Goal: Obtain resource: Download file/media

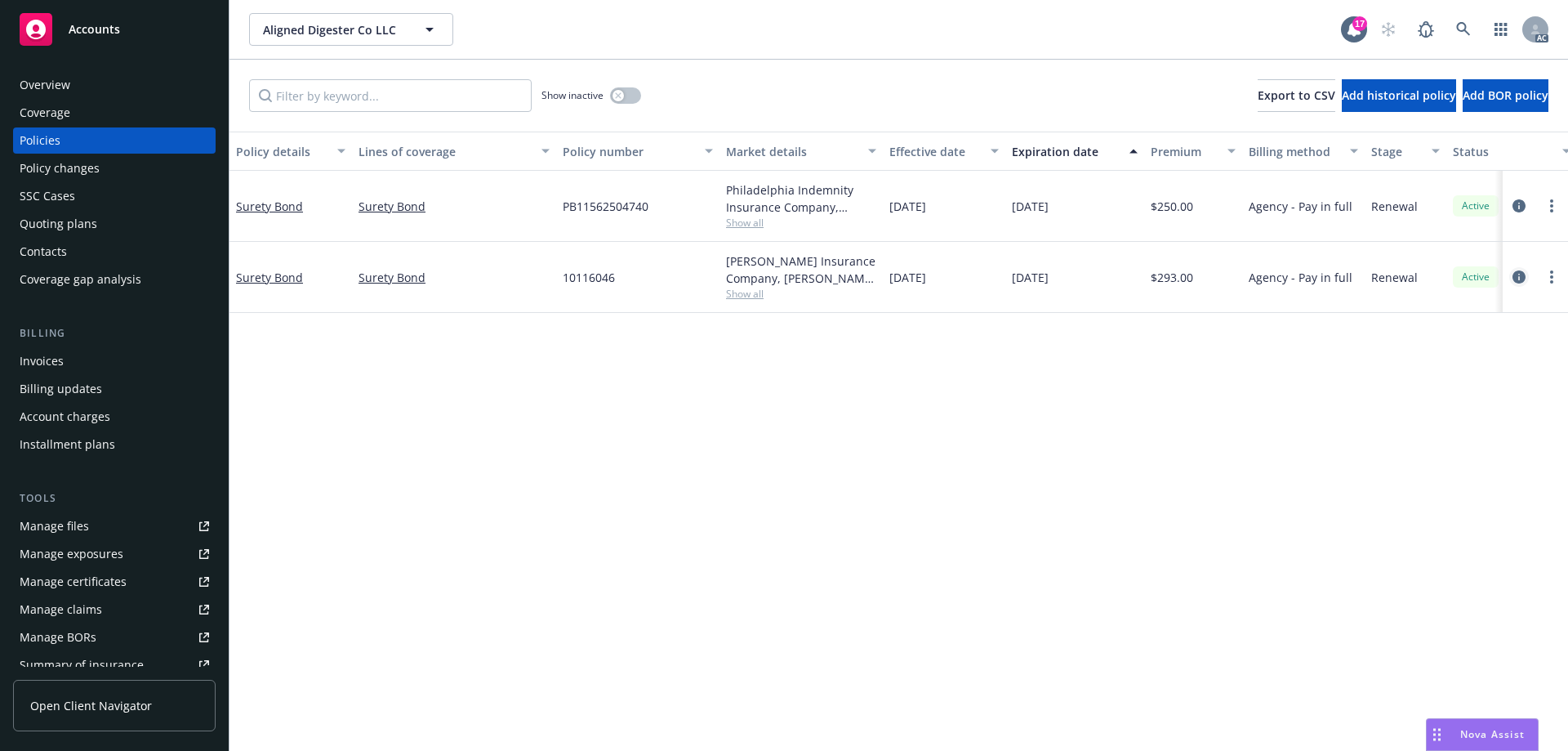
click at [1515, 278] on icon "circleInformation" at bounding box center [1518, 277] width 13 height 13
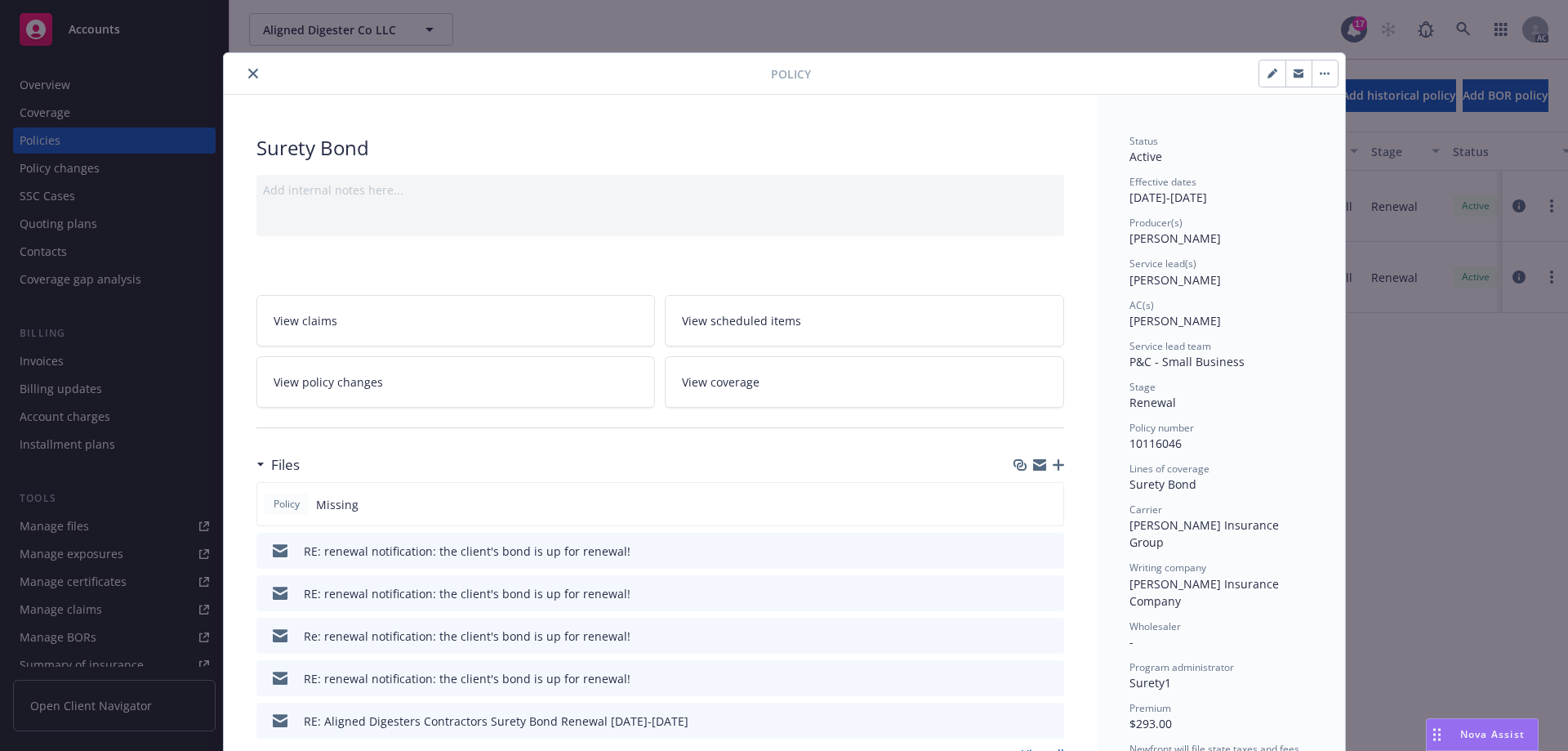
click at [1041, 550] on icon "preview file" at bounding box center [1048, 549] width 15 height 11
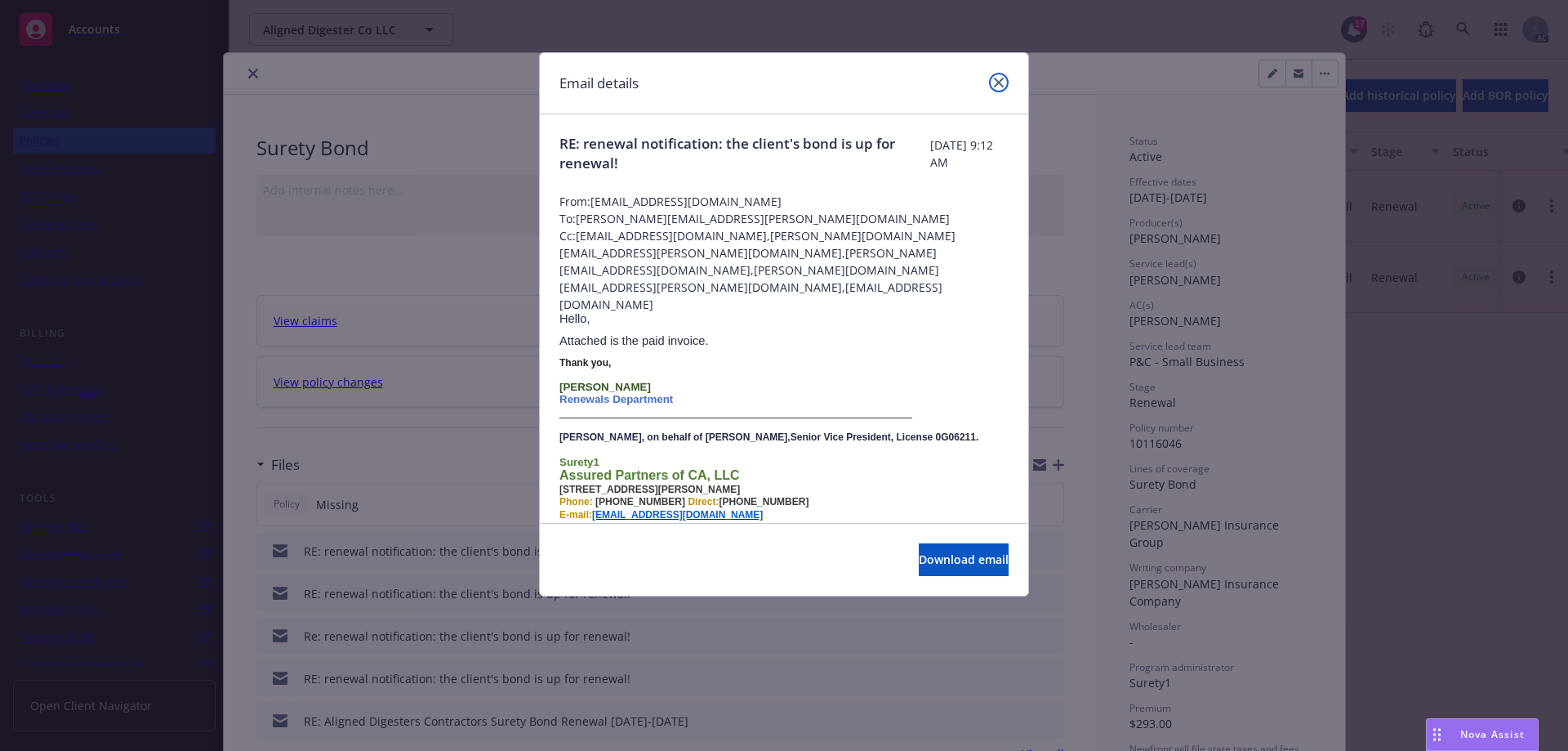
drag, startPoint x: 997, startPoint y: 76, endPoint x: 854, endPoint y: 84, distance: 143.2
click at [996, 77] on link "close" at bounding box center [999, 82] width 20 height 20
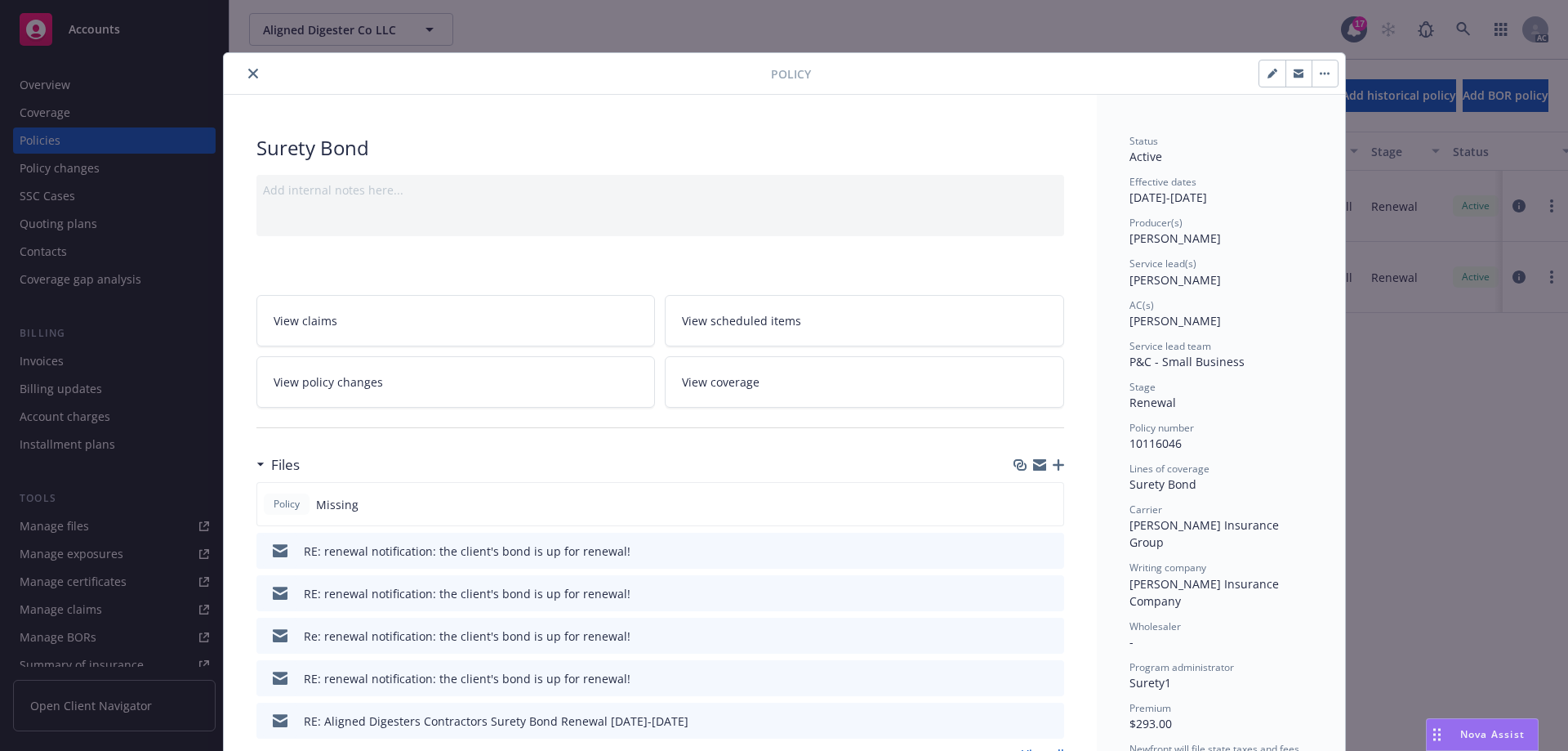
click at [248, 75] on icon "close" at bounding box center [252, 73] width 9 height 9
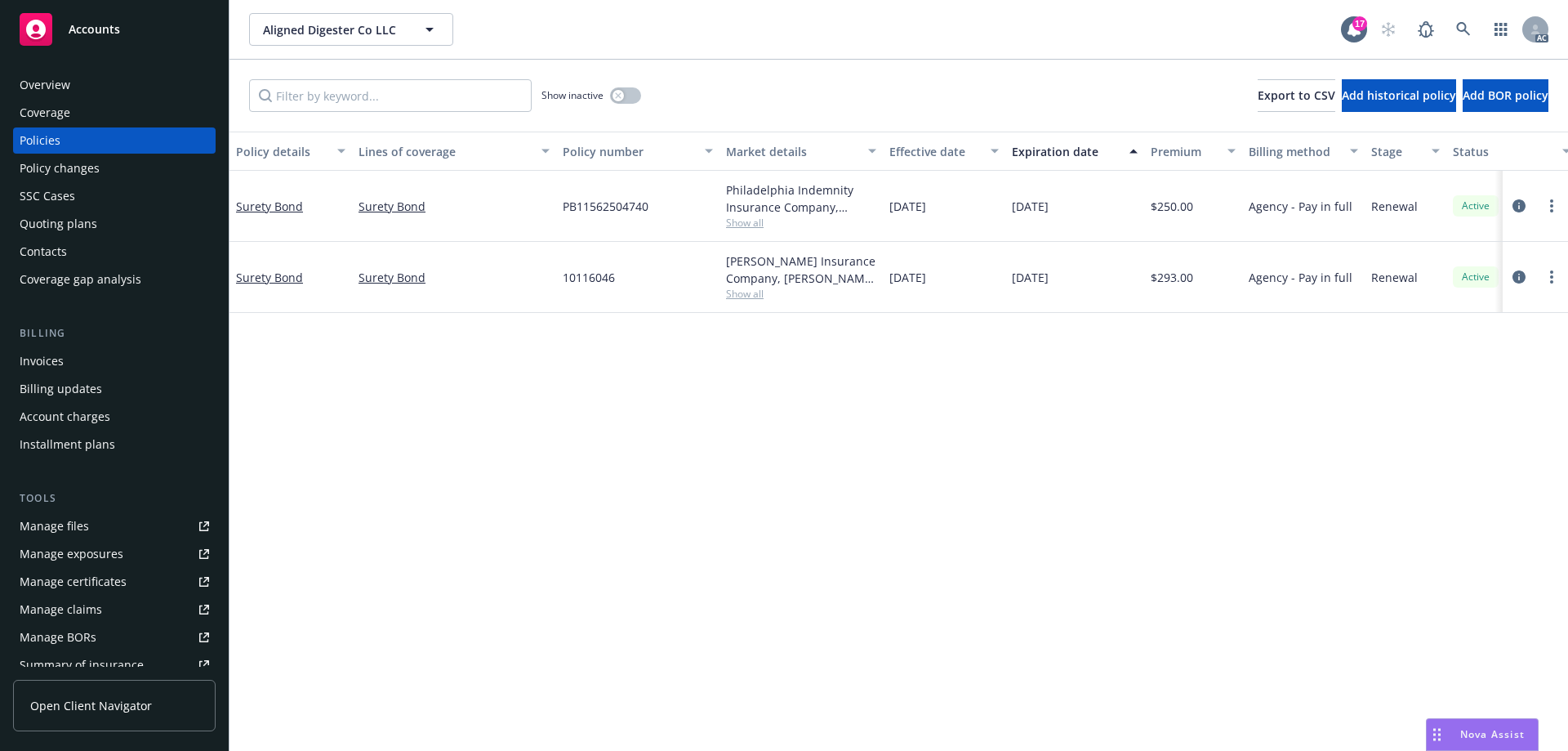
click at [738, 294] on span "Show all" at bounding box center [800, 294] width 150 height 14
drag, startPoint x: 476, startPoint y: 369, endPoint x: 464, endPoint y: 392, distance: 25.9
click at [476, 370] on div "Policy details Lines of coverage Policy number Market details Effective date Ex…" at bounding box center [898, 441] width 1338 height 620
click at [588, 207] on span "PB11562504740" at bounding box center [605, 206] width 86 height 17
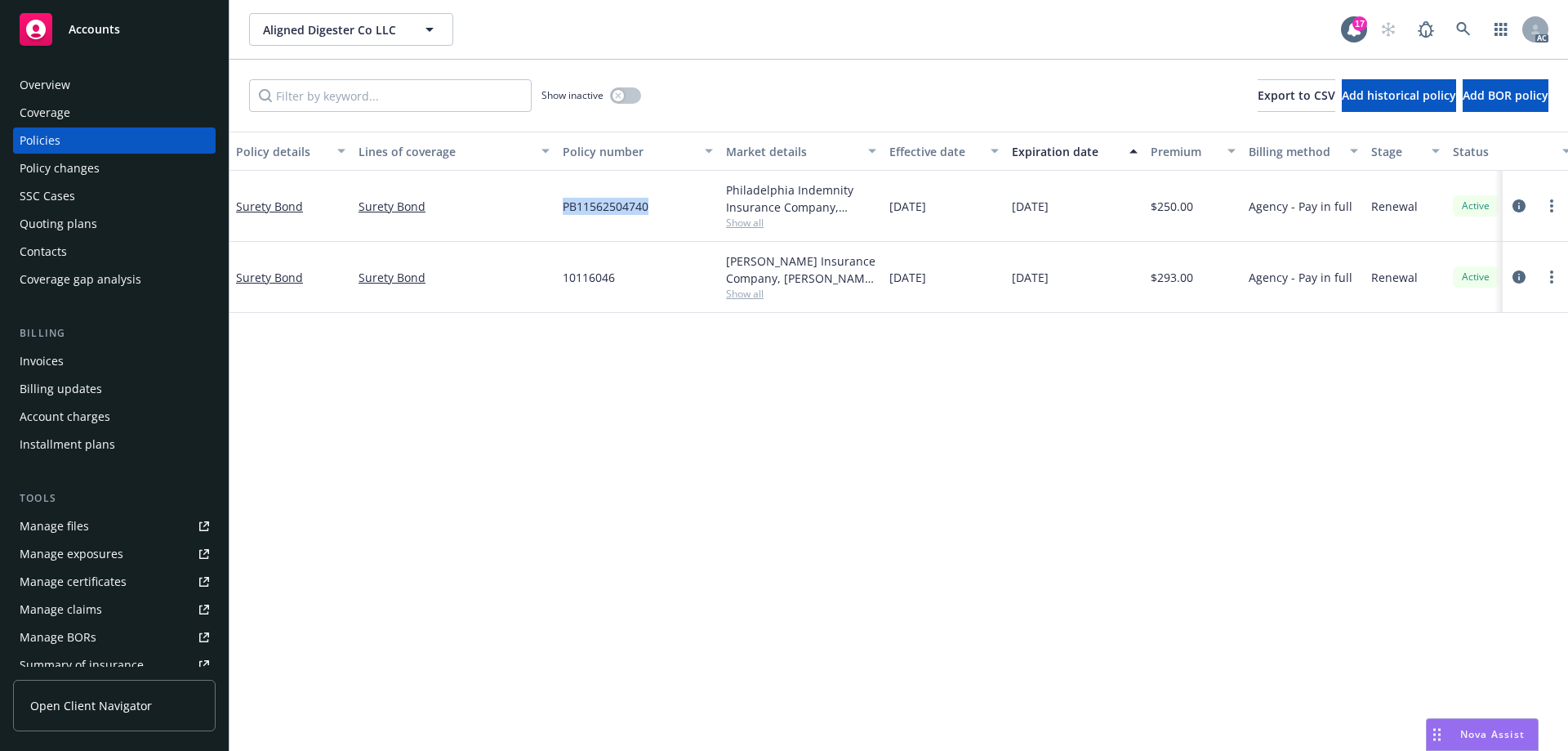
copy span "PB11562504740"
click at [98, 65] on div "Overview Coverage Policies Policy changes SSC Cases Quoting plans Contacts Cove…" at bounding box center [114, 401] width 228 height 699
click at [91, 71] on div "Overview Coverage Policies Policy changes SSC Cases Quoting plans Contacts Cove…" at bounding box center [114, 401] width 228 height 699
click at [90, 78] on div "Overview" at bounding box center [114, 85] width 190 height 26
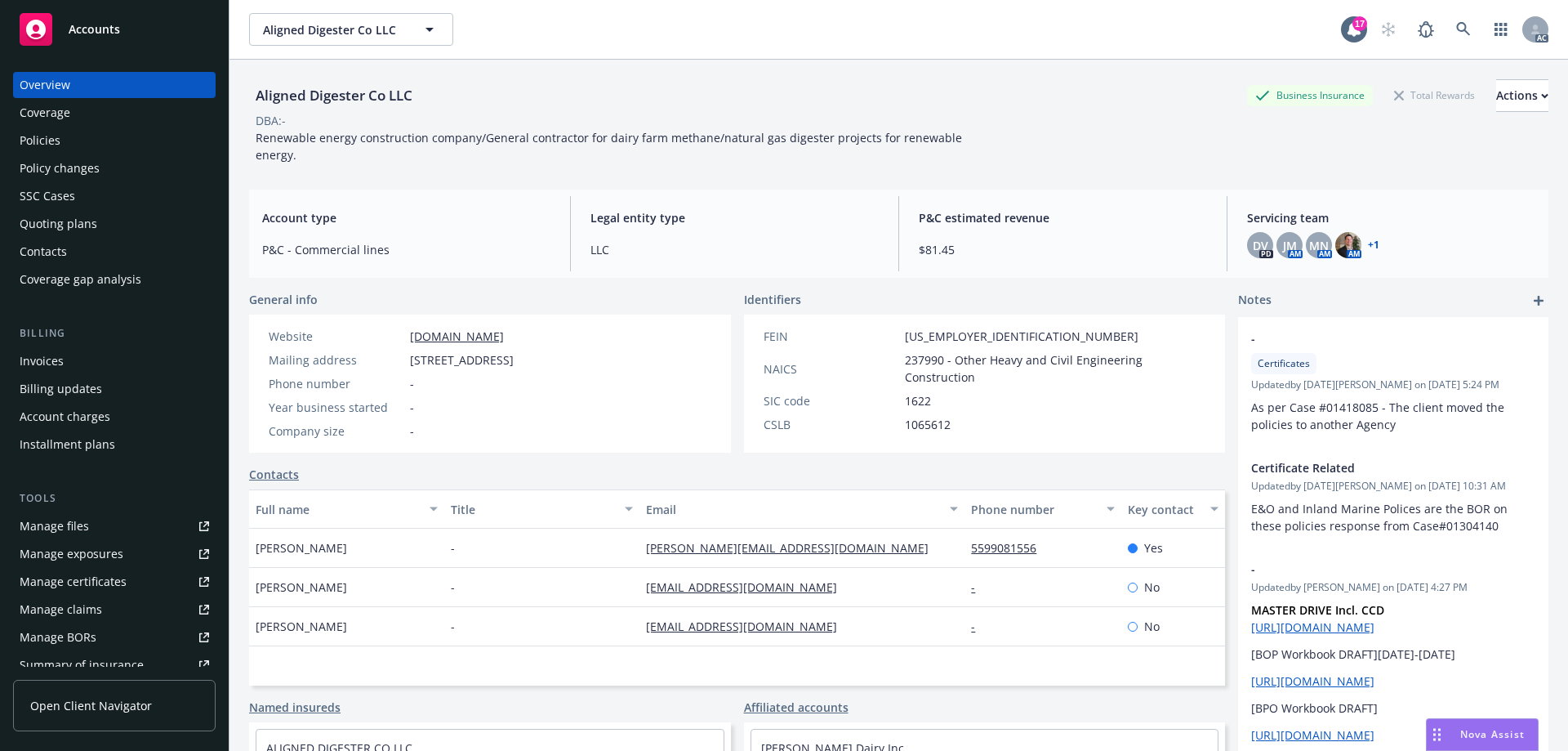
click at [441, 334] on link "[DOMAIN_NAME]" at bounding box center [456, 336] width 94 height 15
click at [64, 131] on div "Policies" at bounding box center [114, 140] width 190 height 26
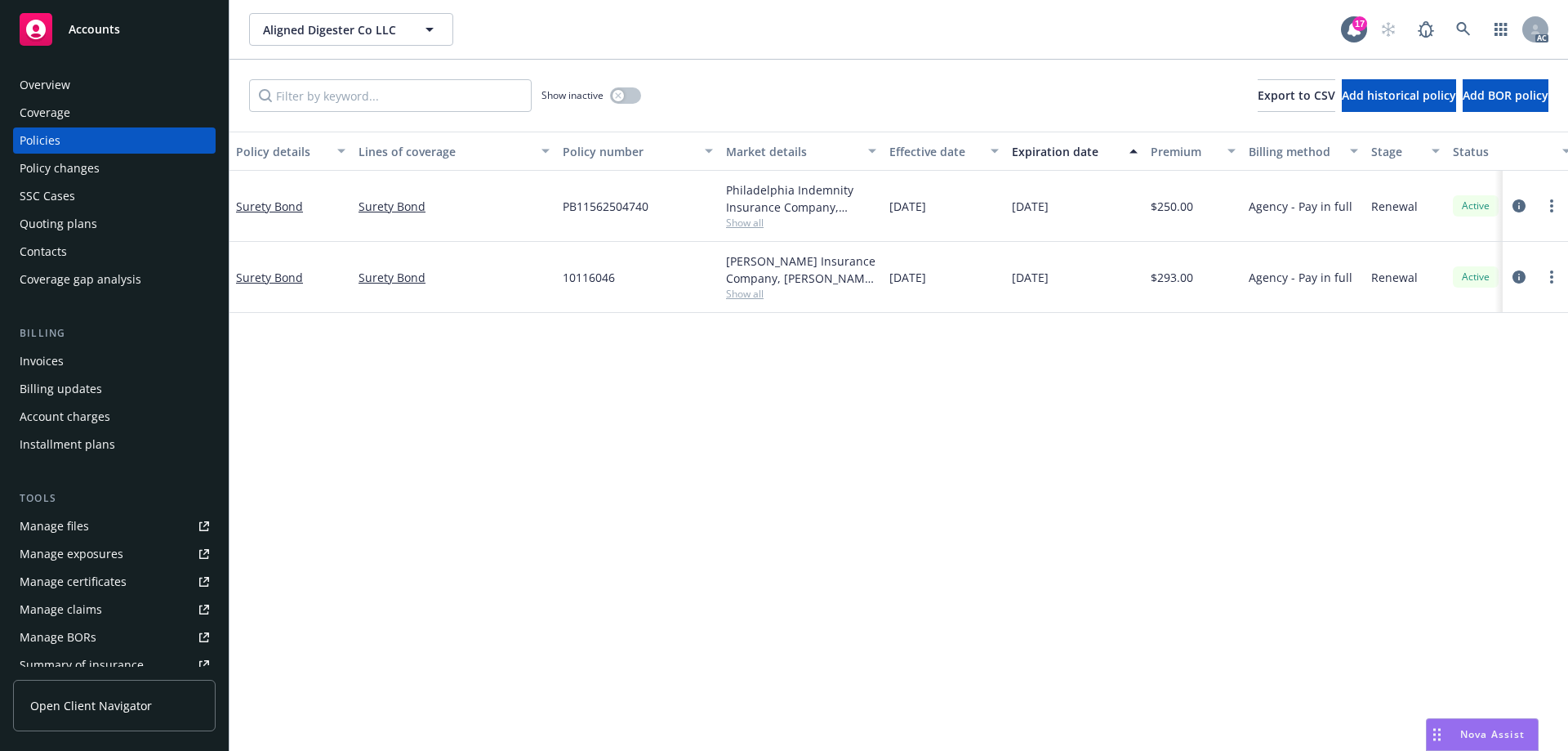
click at [78, 198] on div "SSC Cases" at bounding box center [114, 196] width 190 height 26
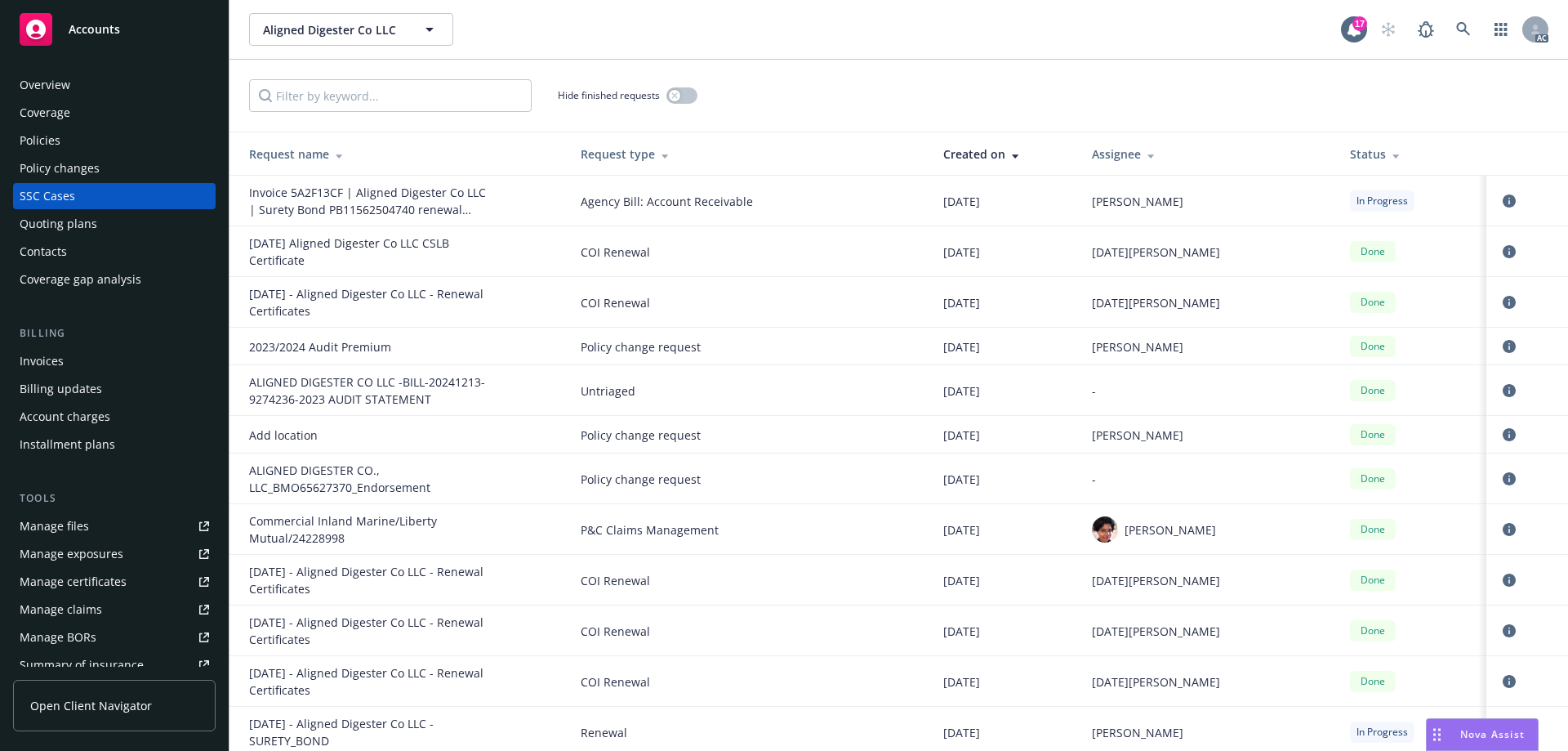
click at [993, 150] on div "Created on" at bounding box center [1004, 154] width 123 height 17
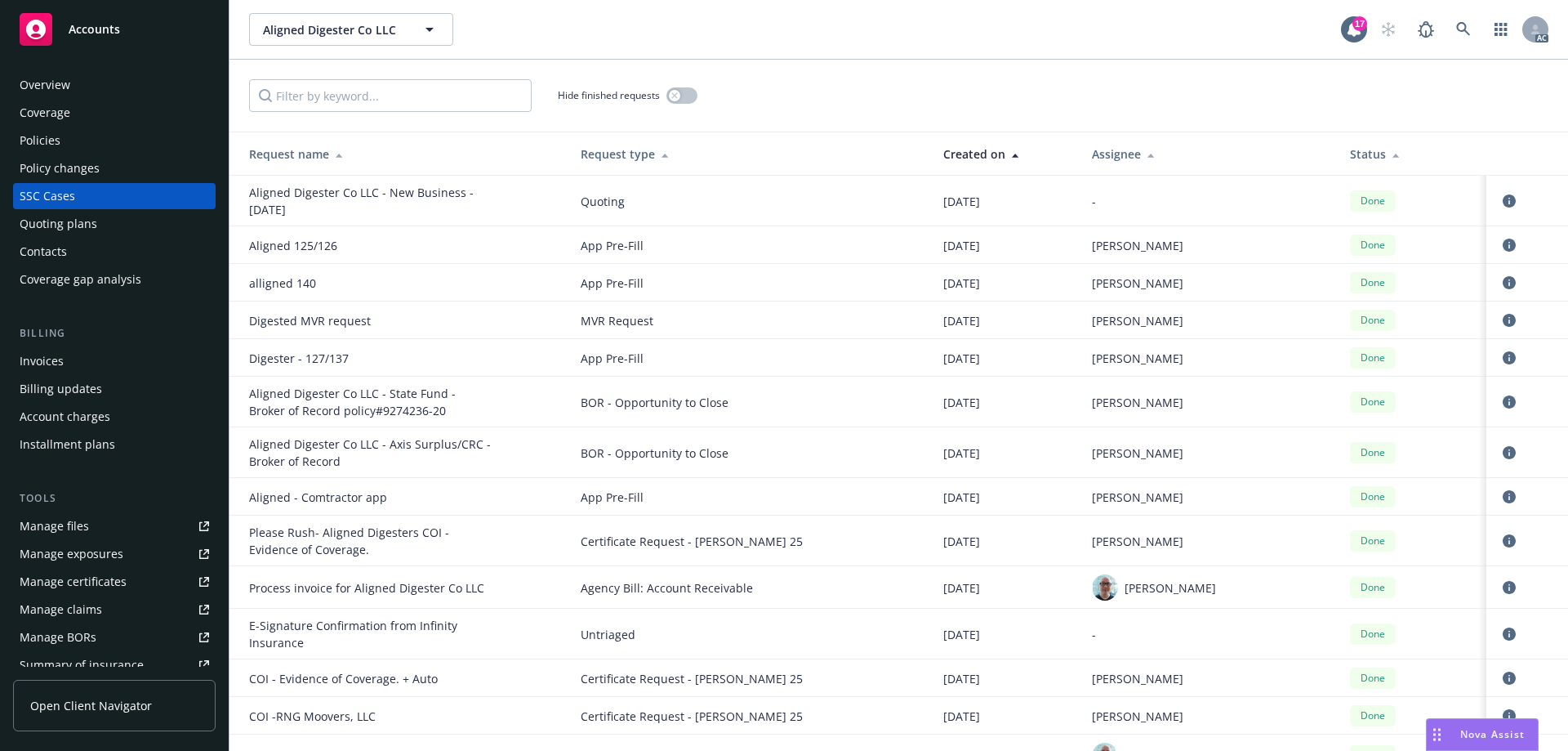
click at [993, 150] on div "Created on" at bounding box center [1004, 154] width 123 height 17
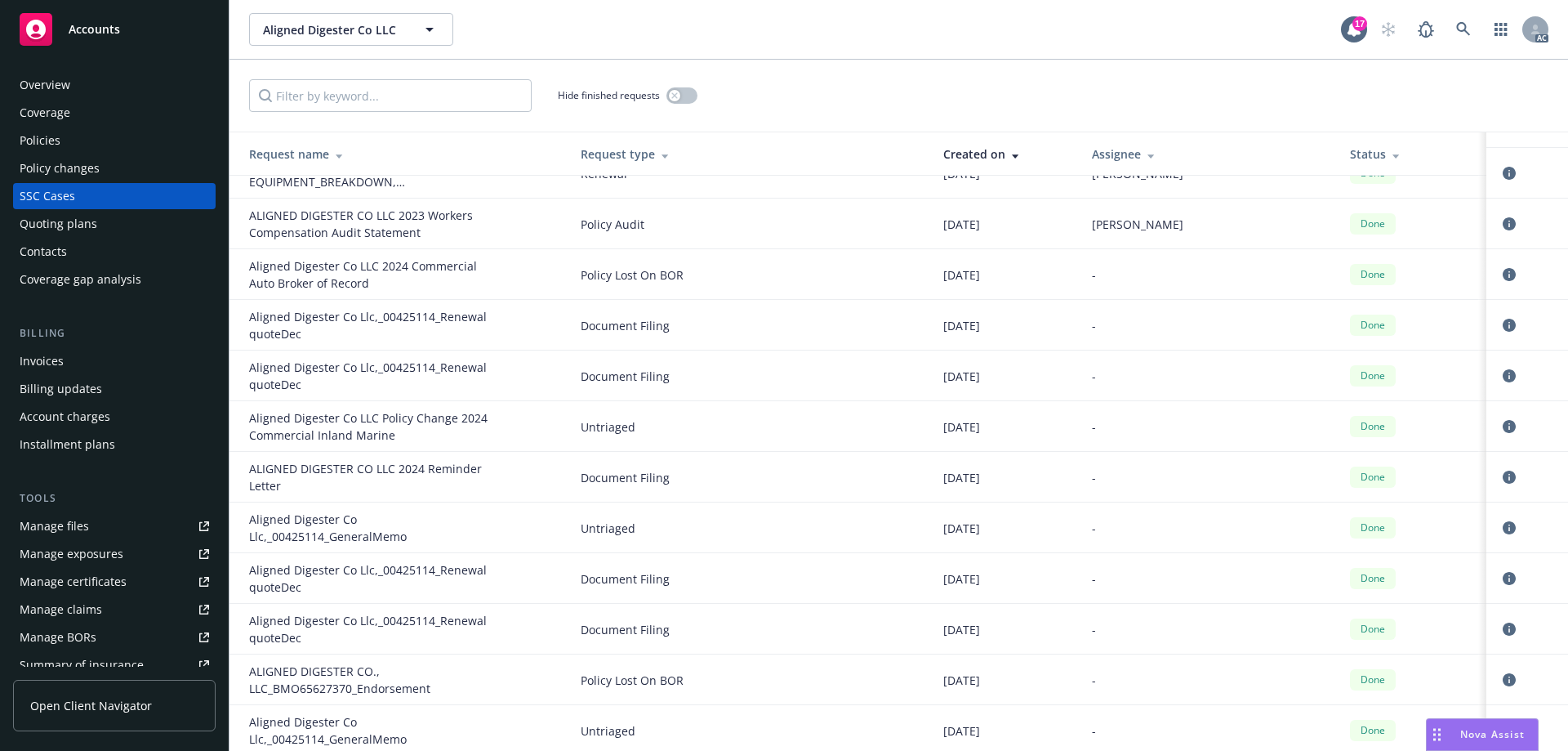
scroll to position [1553, 0]
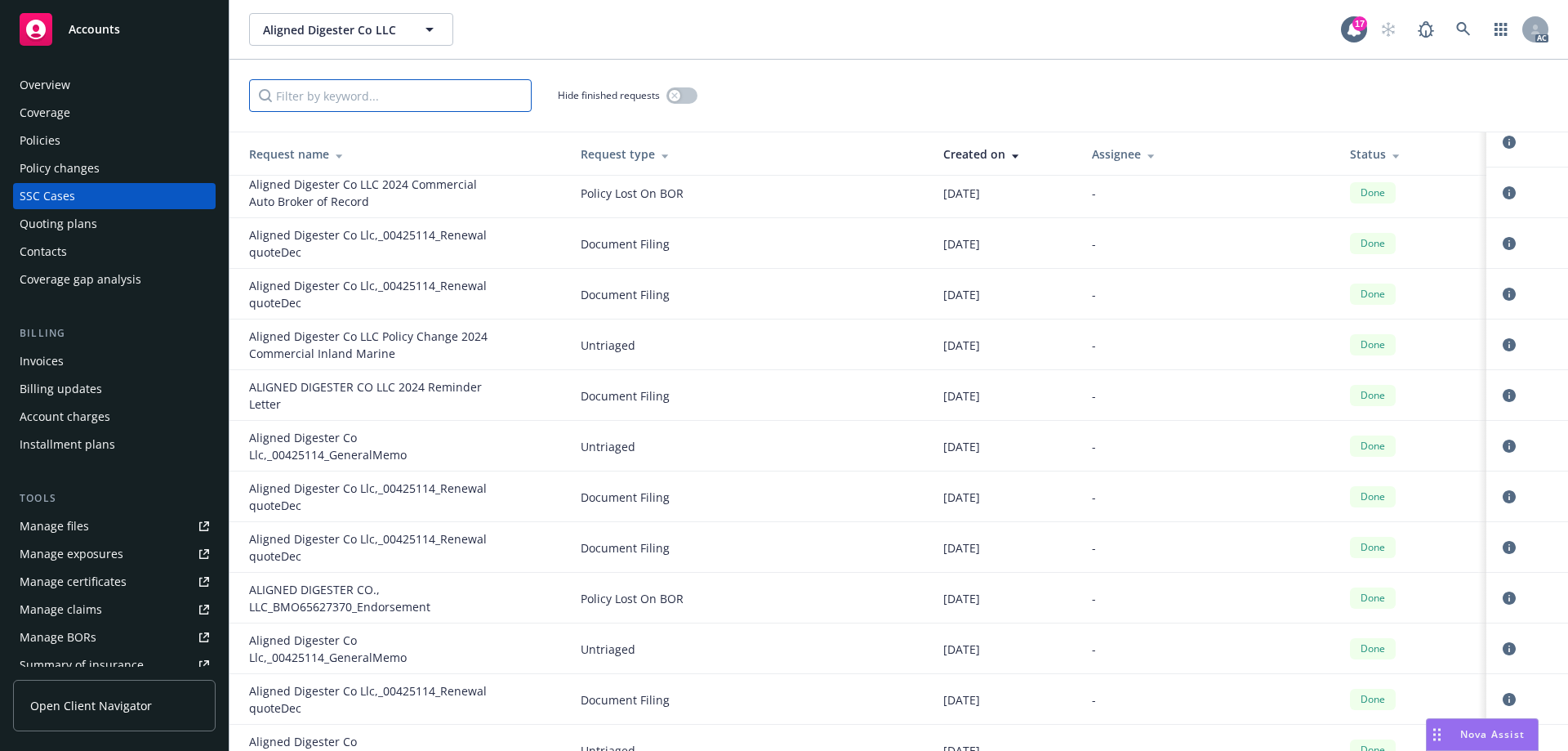
click at [357, 96] on input "Filter by keyword..." at bounding box center [390, 95] width 283 height 33
type input "BOR"
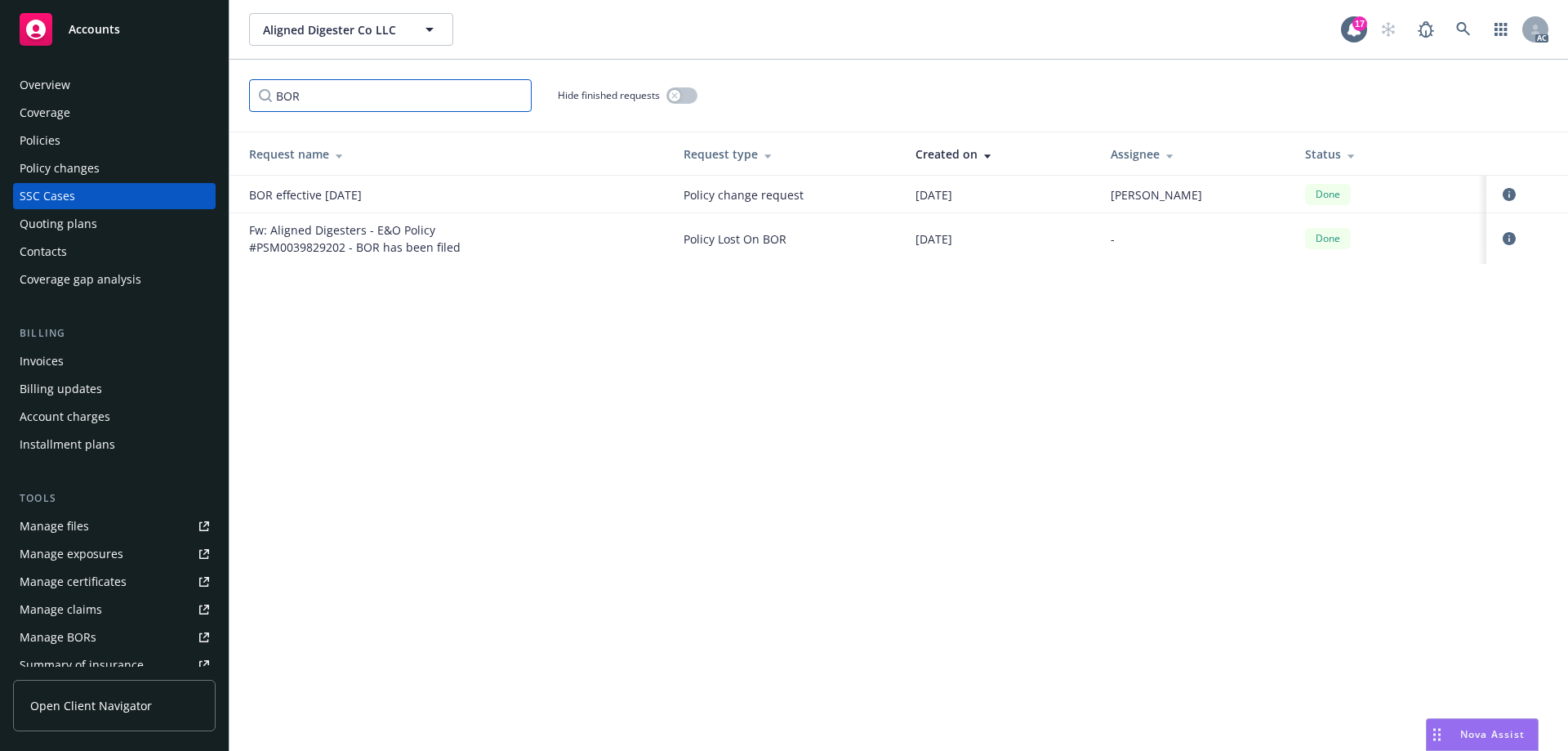
scroll to position [0, 0]
click at [514, 97] on input "BOR" at bounding box center [390, 95] width 283 height 33
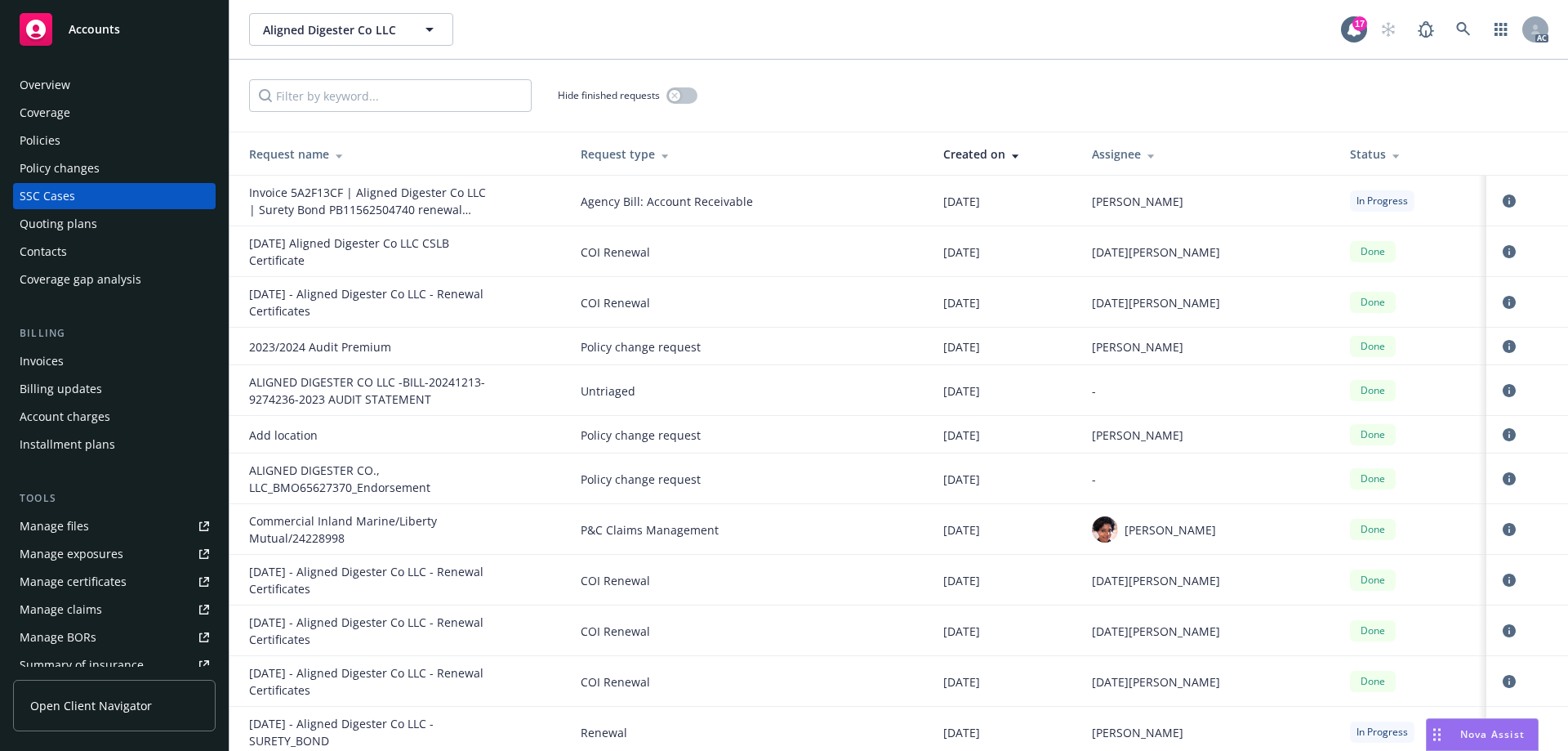
click at [125, 165] on div "Policy changes" at bounding box center [114, 168] width 190 height 26
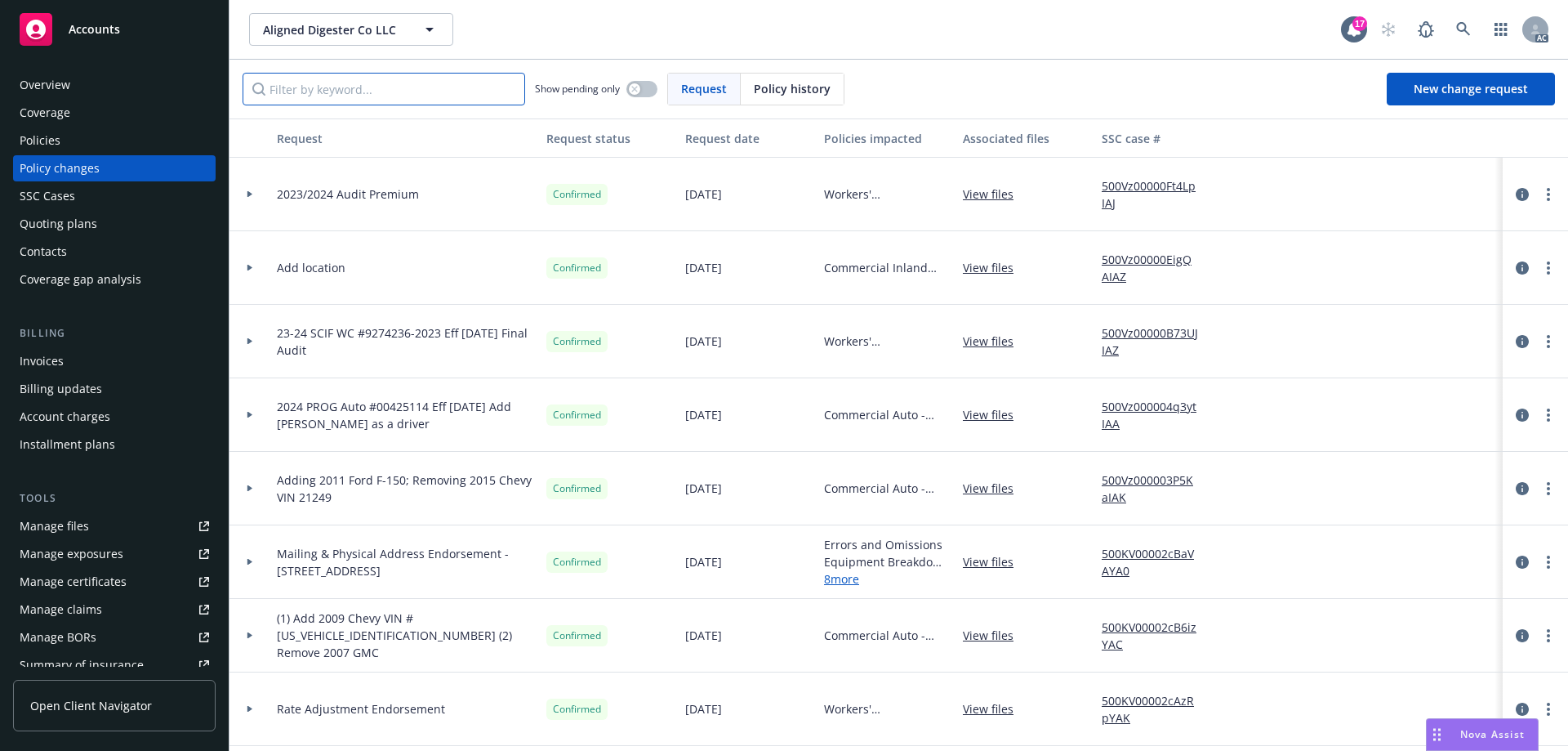
click at [378, 89] on input "Filter by keyword..." at bounding box center [383, 89] width 283 height 33
type input "BOR"
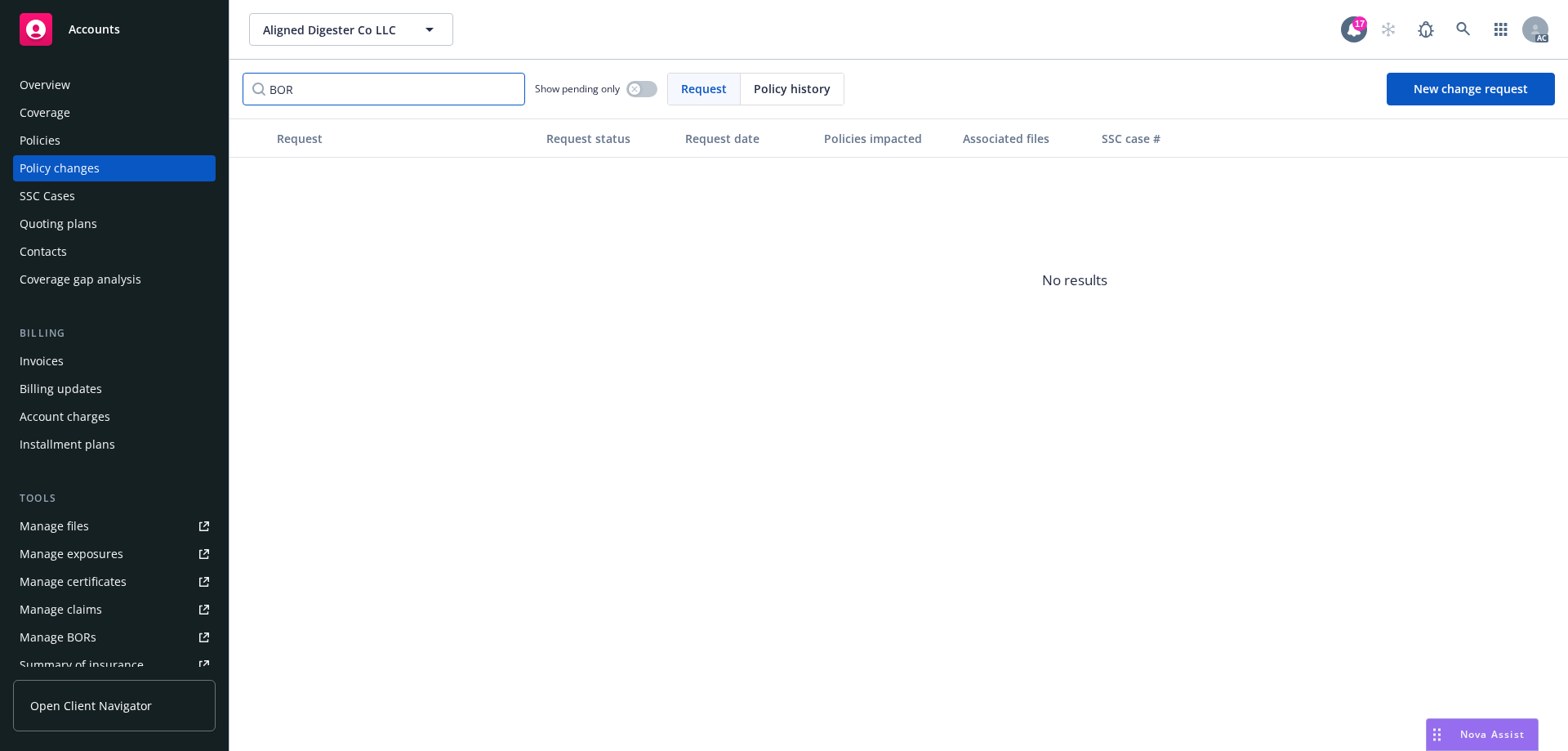
click at [507, 91] on input "BOR" at bounding box center [383, 89] width 283 height 33
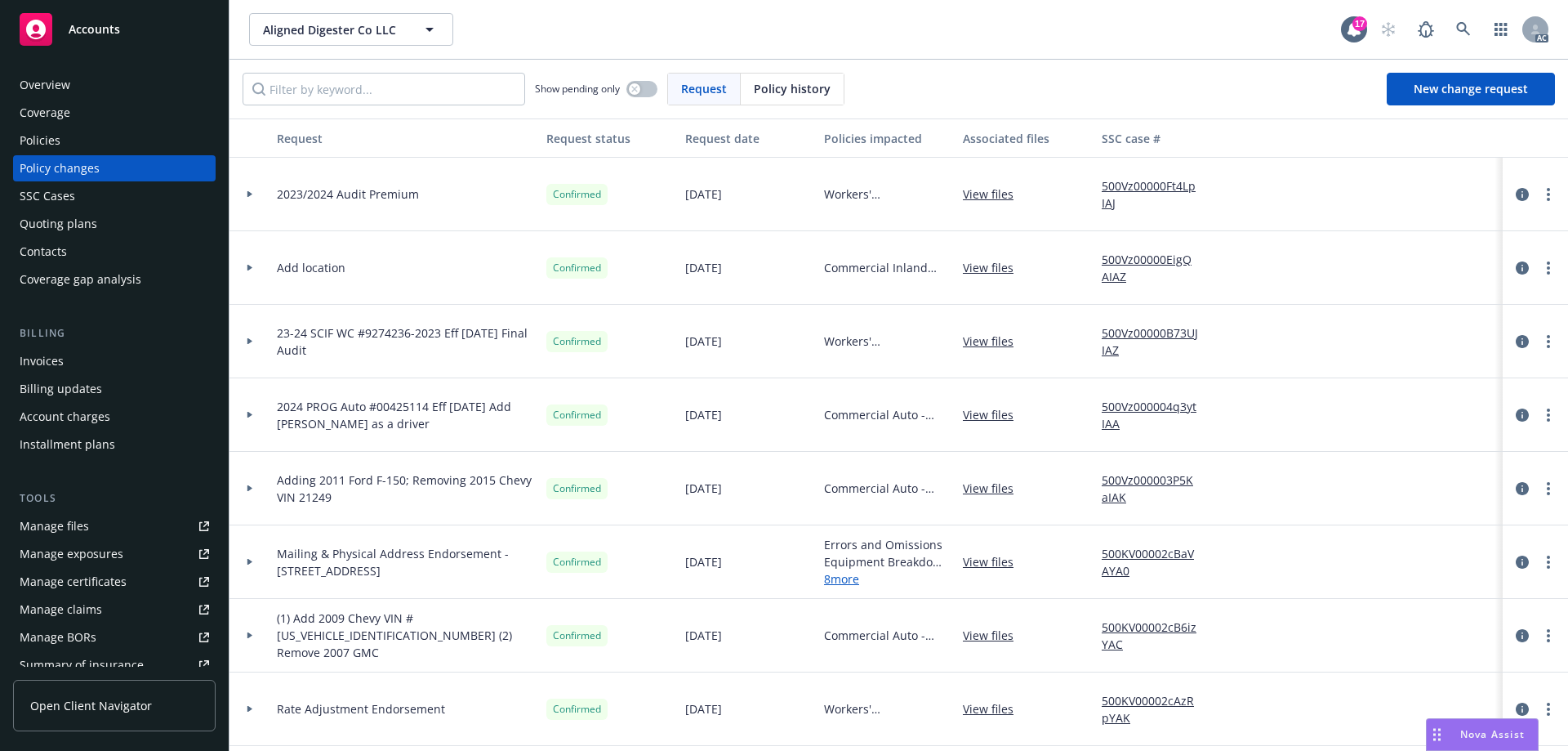
click at [54, 219] on div "Quoting plans" at bounding box center [58, 223] width 77 height 26
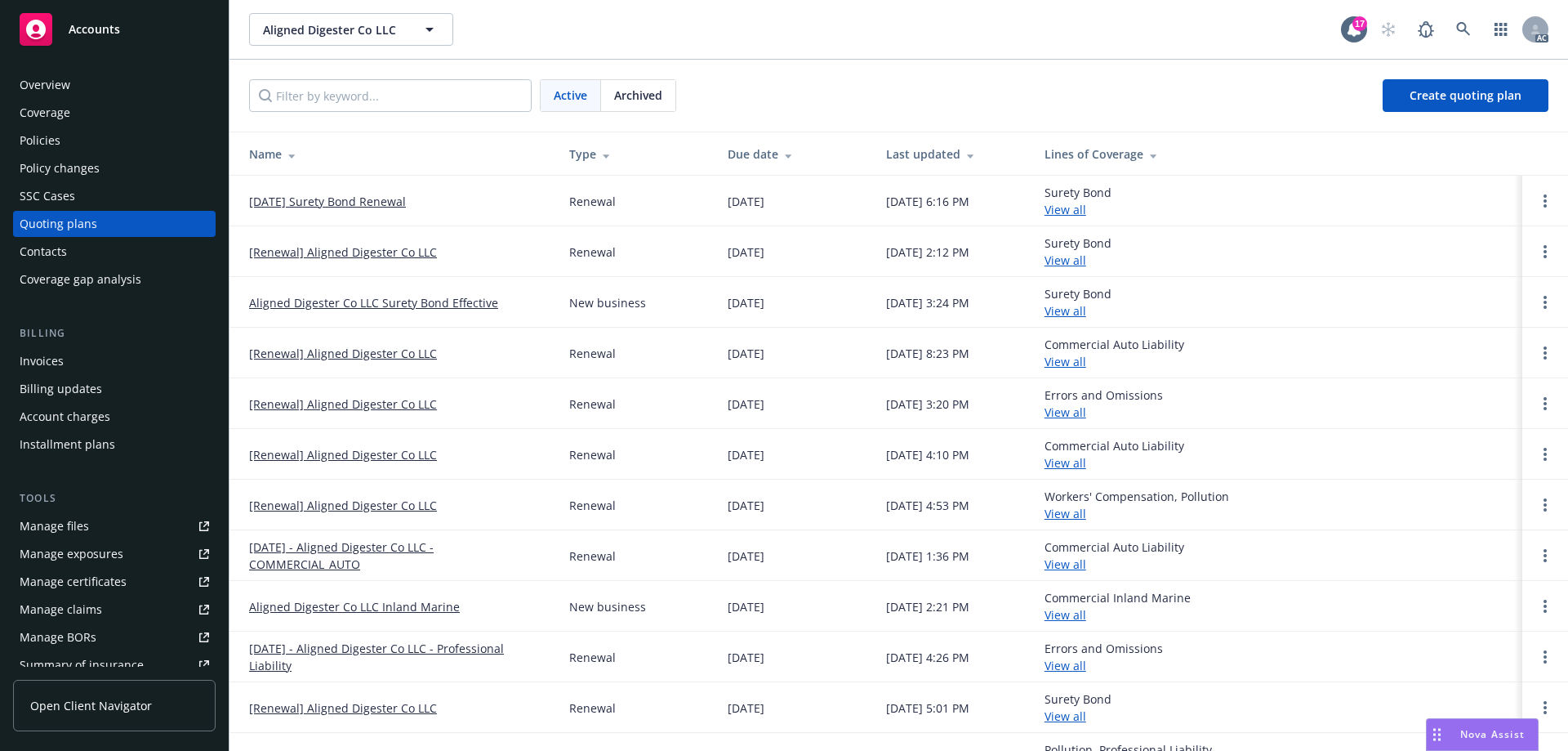
click at [635, 95] on span "Archived" at bounding box center [638, 95] width 48 height 17
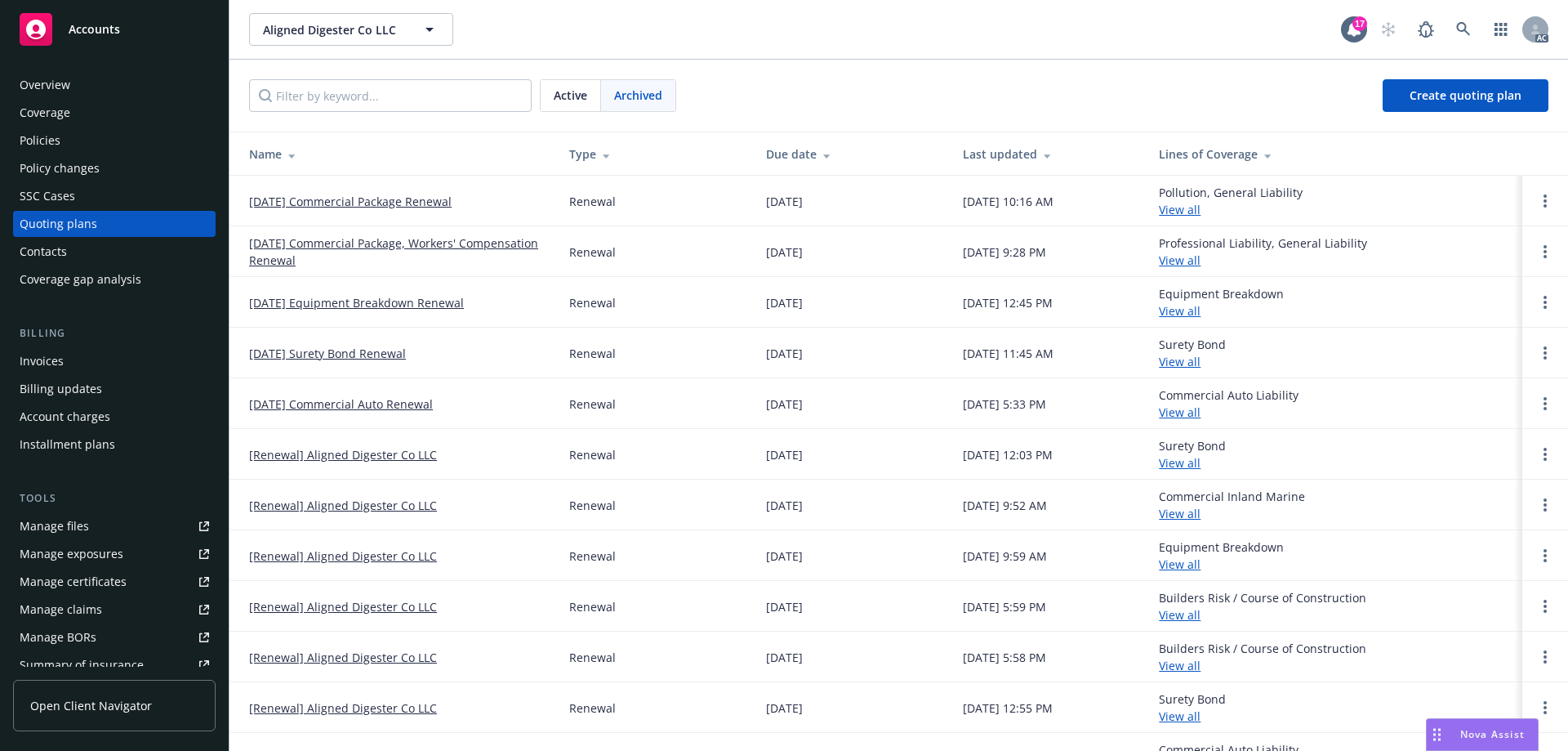
click at [401, 201] on link "[DATE] Commercial Package Renewal" at bounding box center [350, 201] width 203 height 17
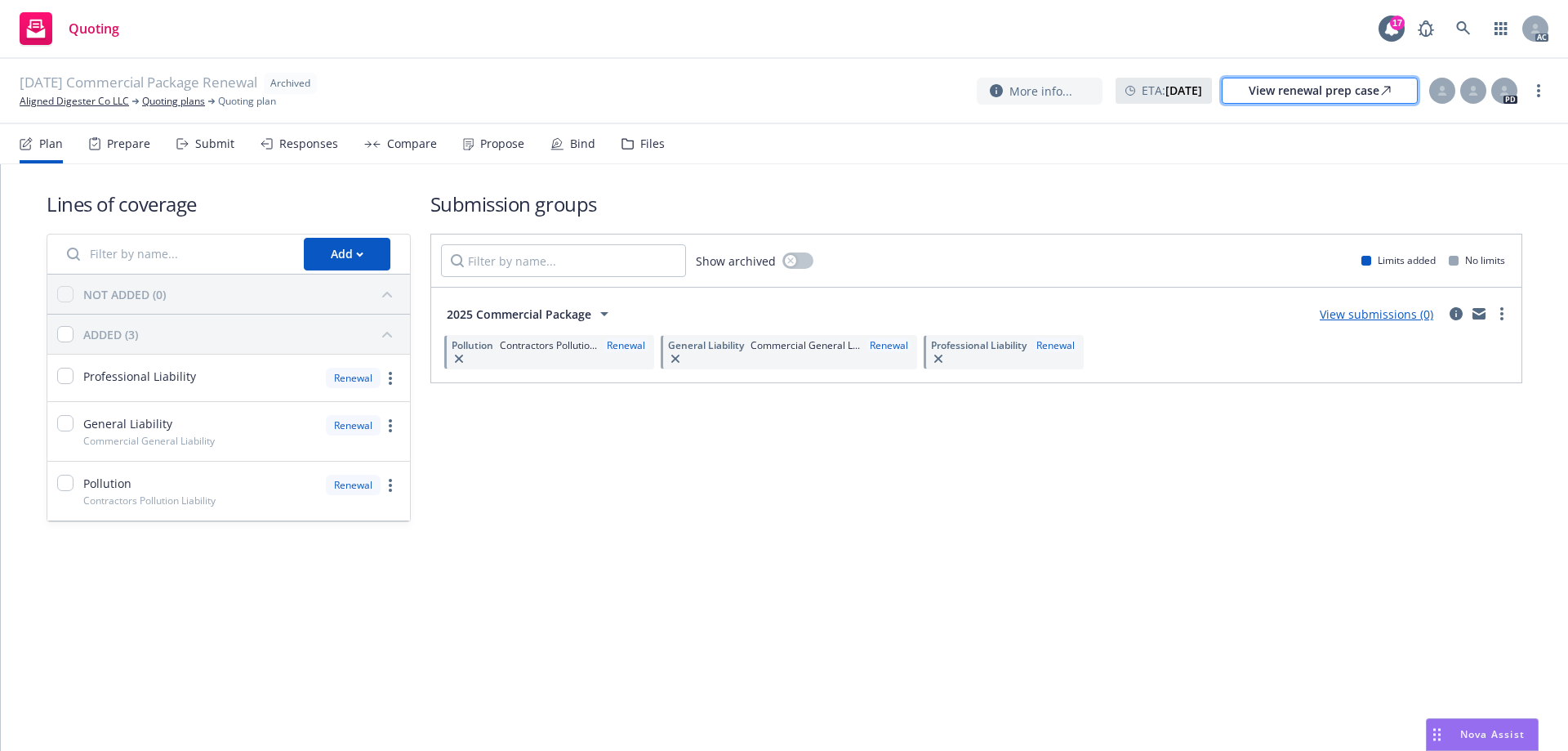
click at [1253, 94] on div "View renewal prep case" at bounding box center [1319, 90] width 142 height 25
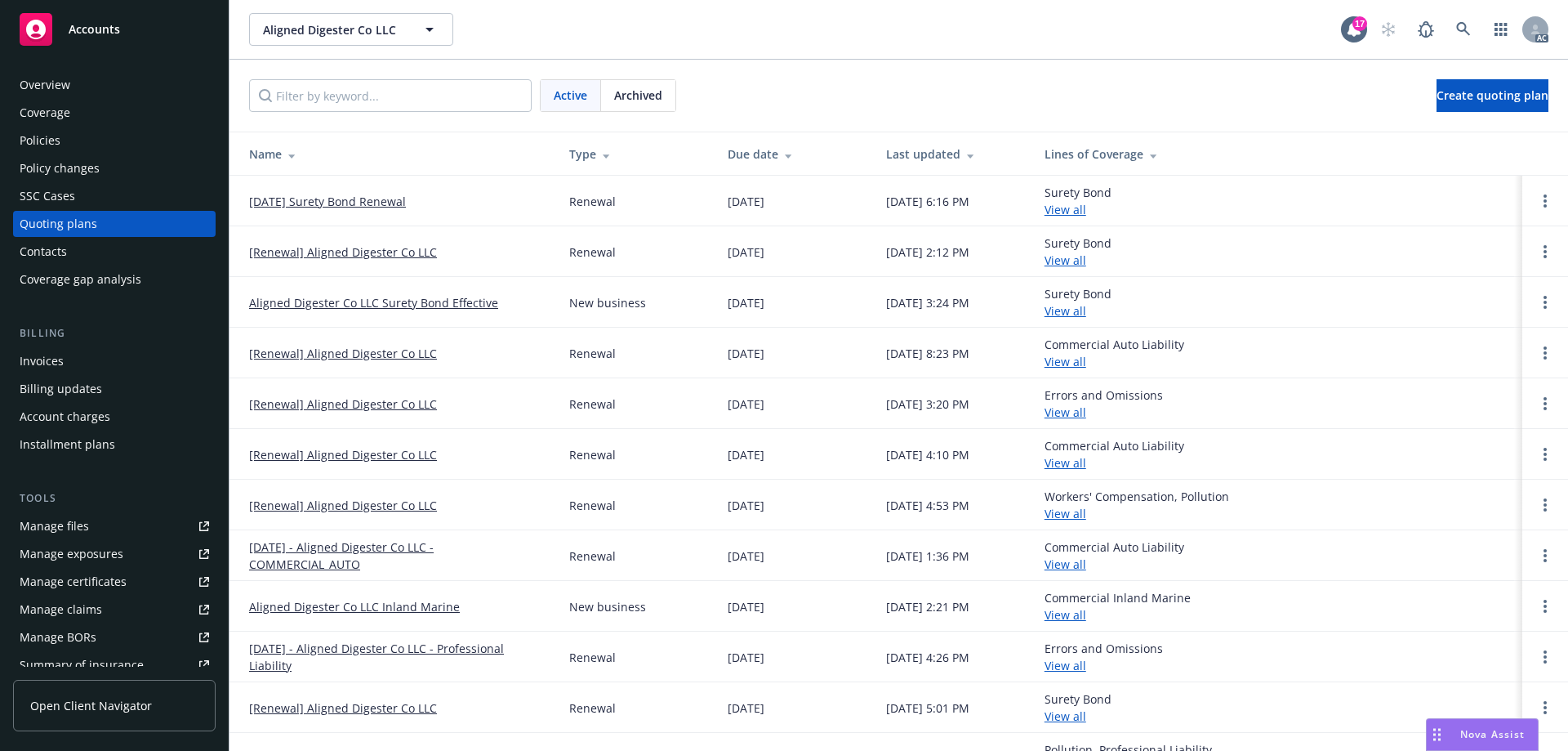
click at [624, 94] on span "Archived" at bounding box center [638, 95] width 48 height 17
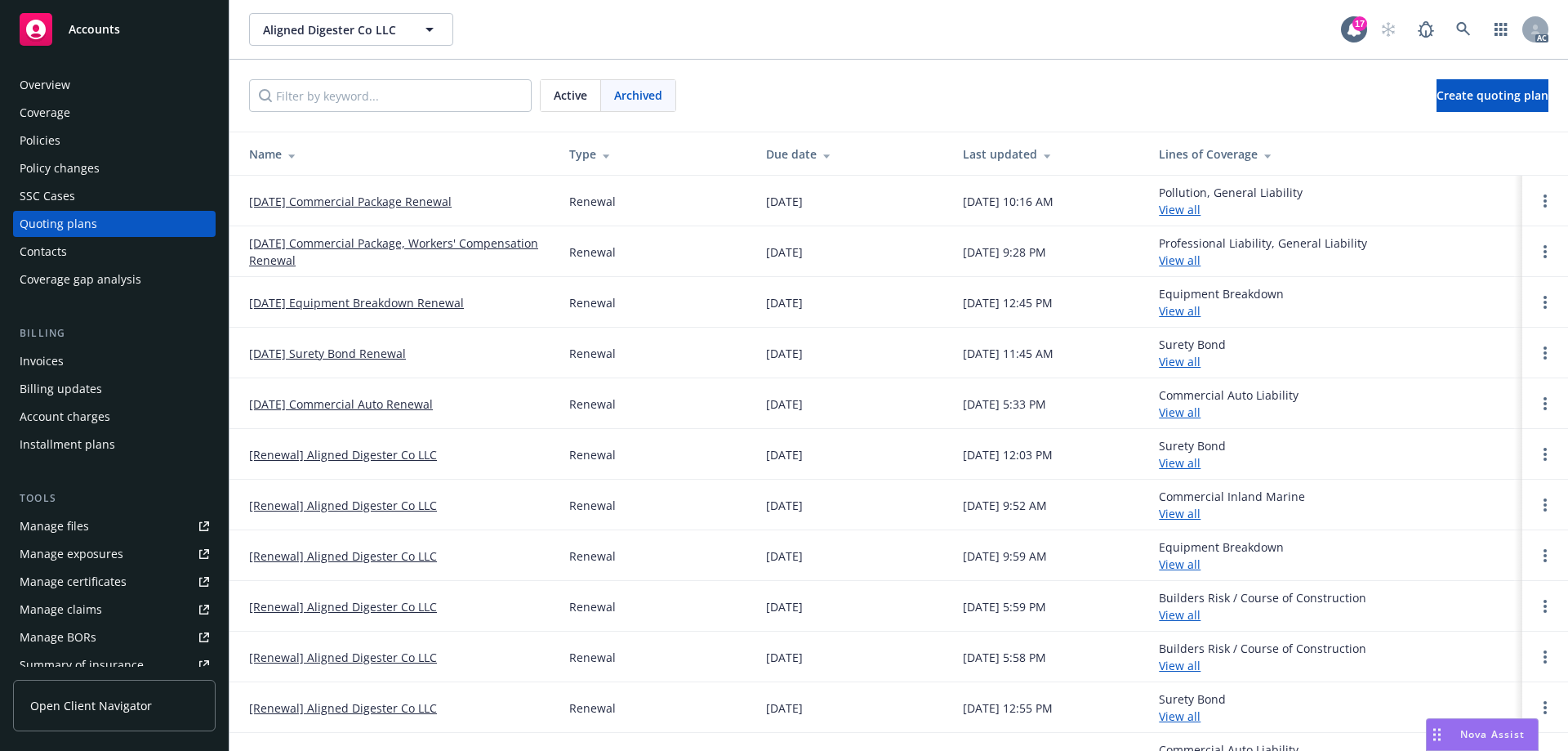
click at [317, 259] on link "[DATE] Commercial Package, Workers' Compensation Renewal" at bounding box center [396, 252] width 294 height 34
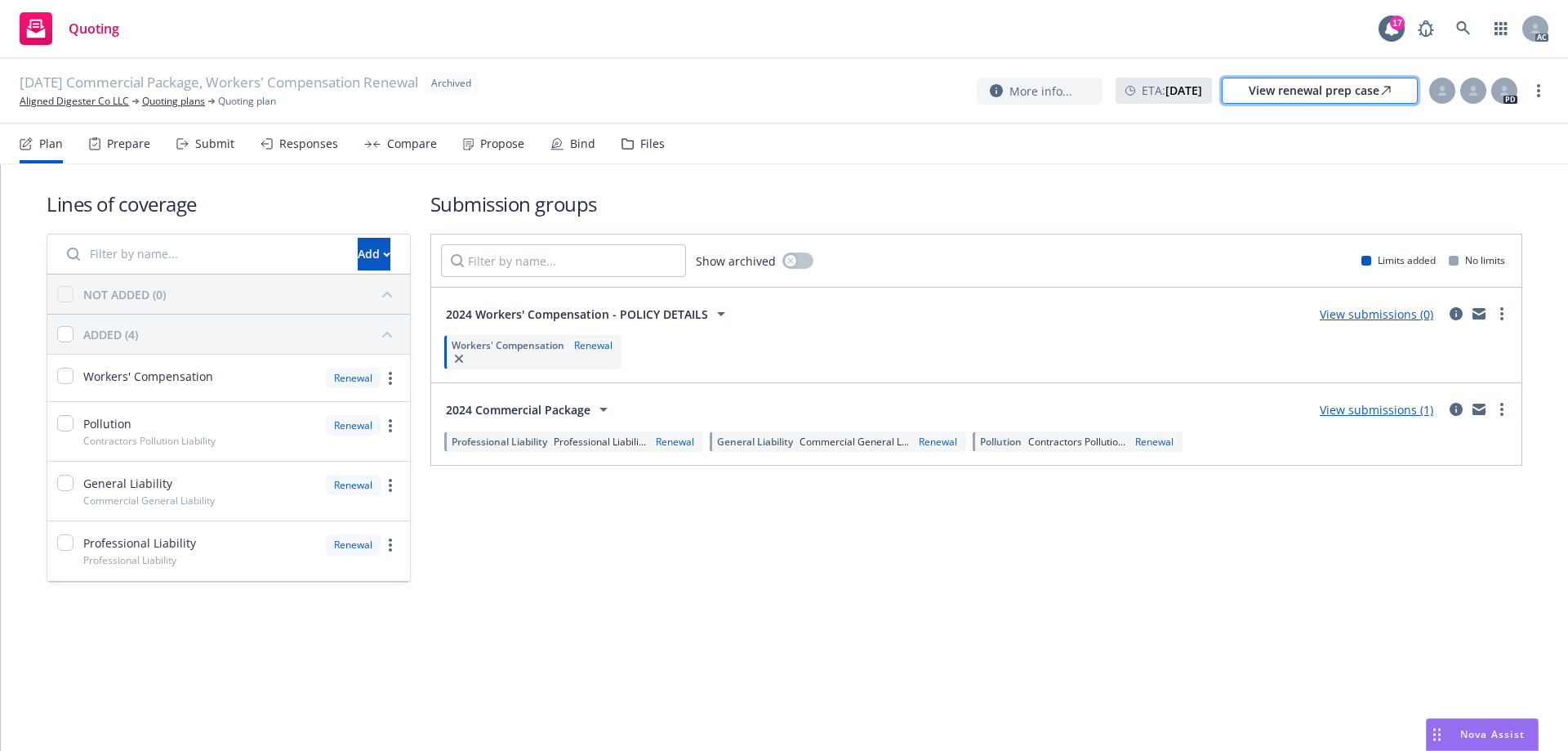
click at [1266, 88] on div "View renewal prep case" at bounding box center [1319, 90] width 142 height 25
click at [627, 138] on icon at bounding box center [628, 143] width 12 height 11
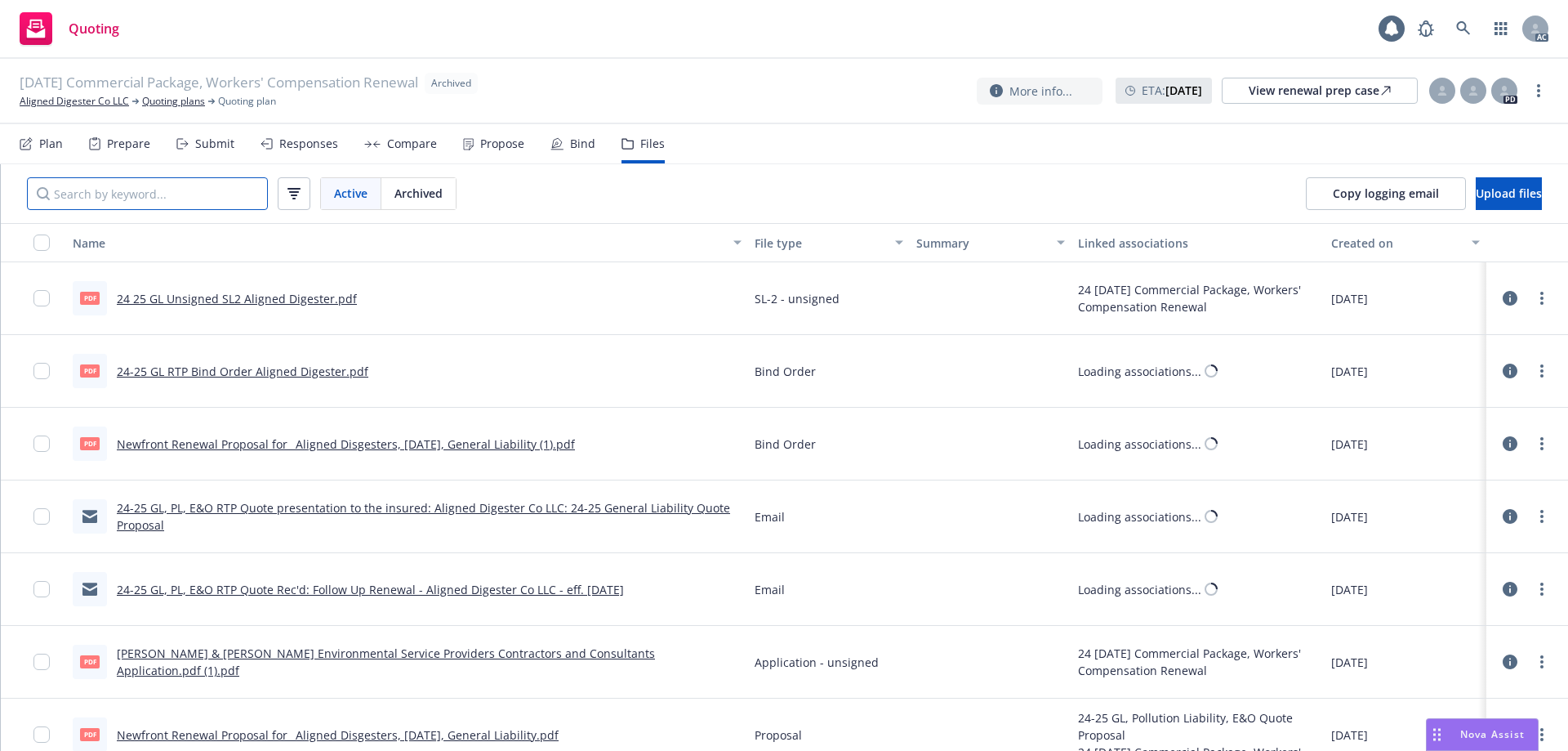
click at [219, 203] on input "Search by keyword..." at bounding box center [147, 193] width 241 height 33
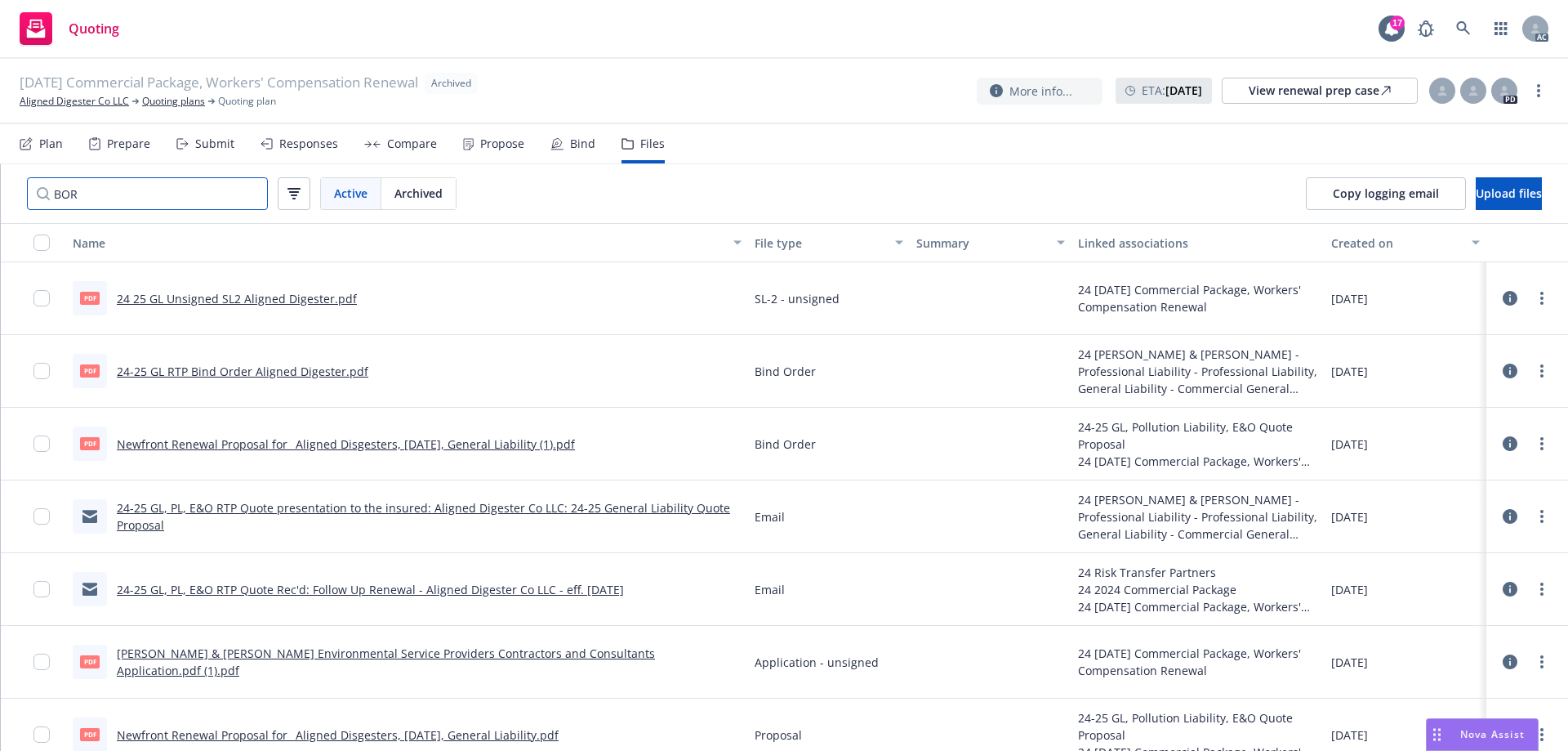
type input "BOR"
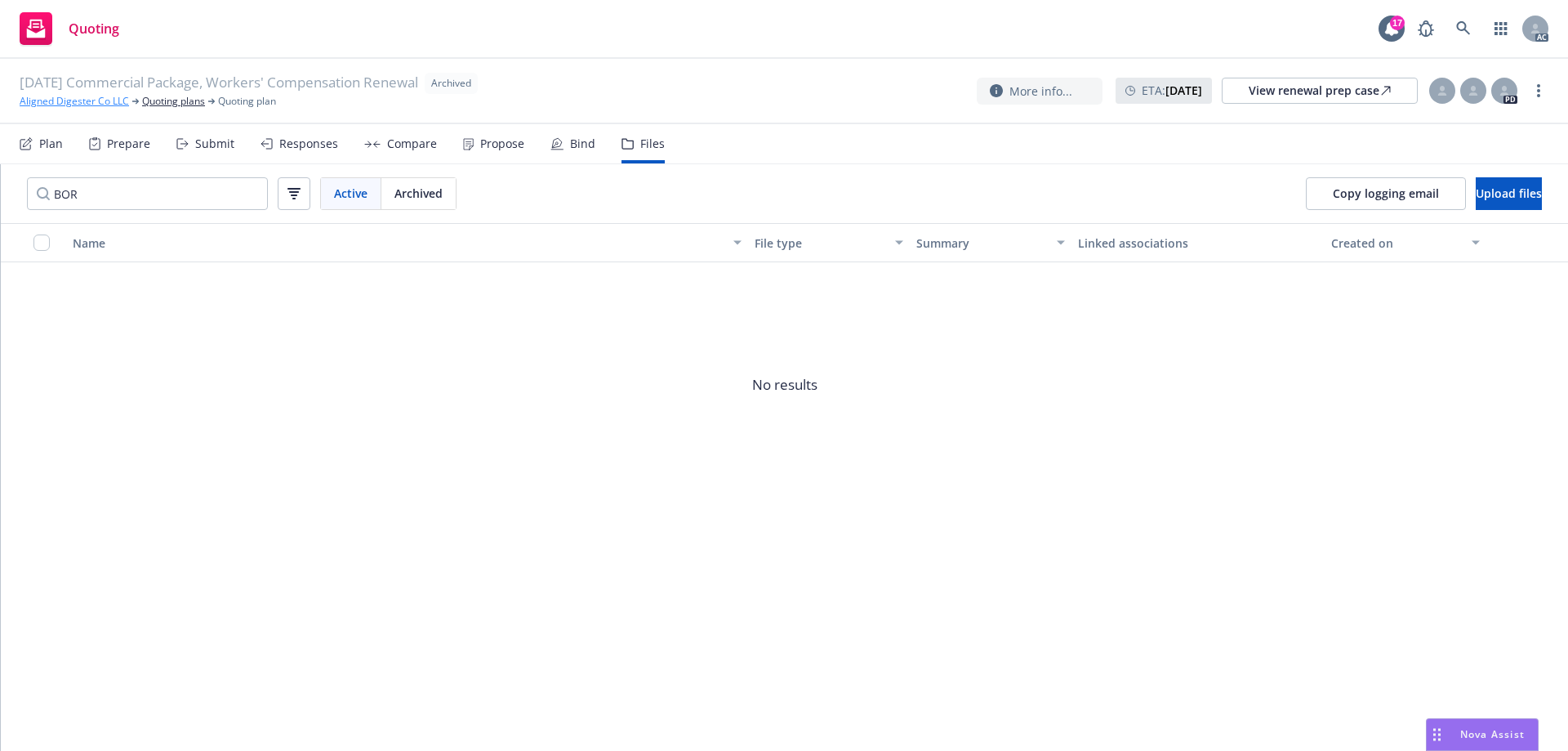
click at [92, 100] on link "Aligned Digester Co LLC" at bounding box center [74, 101] width 109 height 15
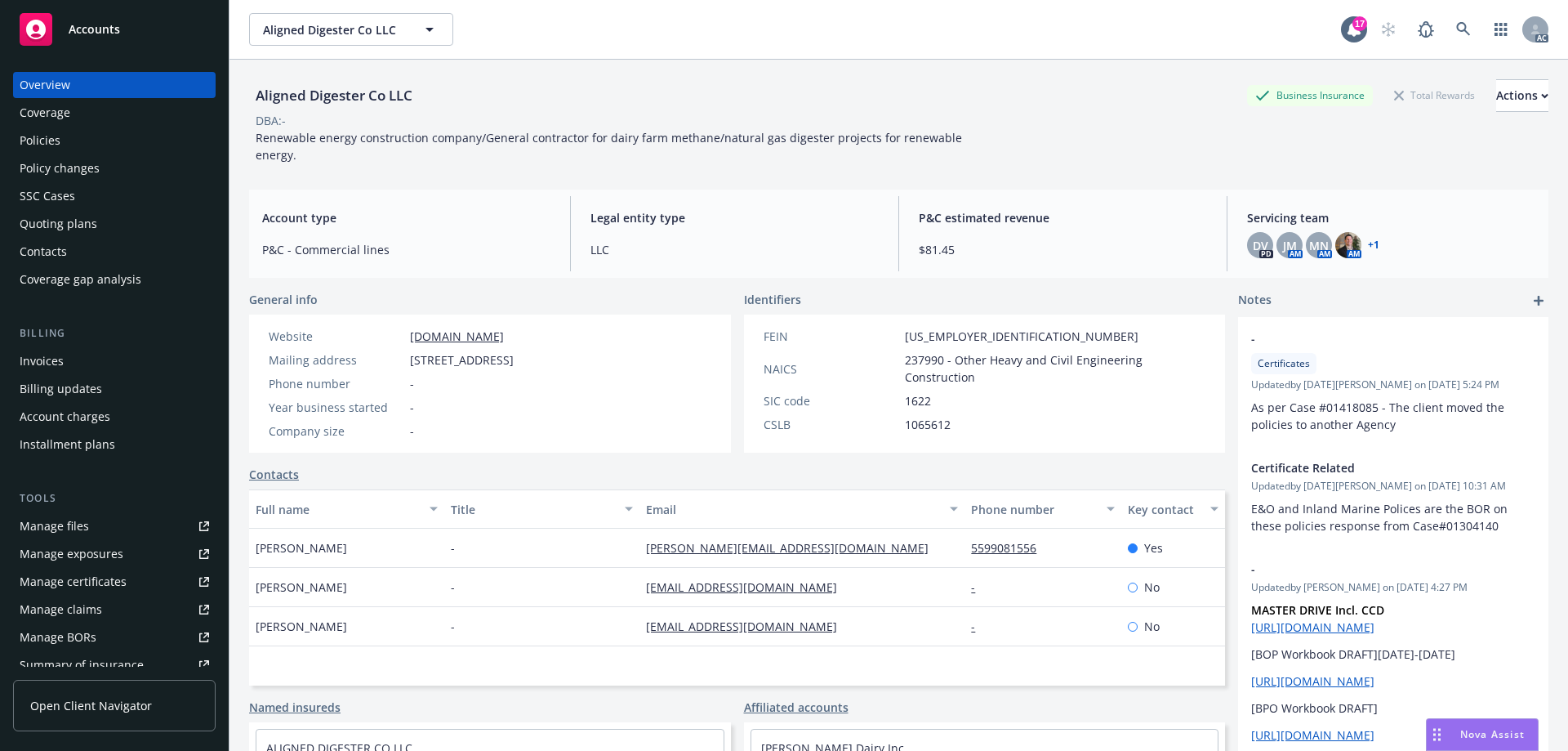
click at [76, 527] on div "Manage files" at bounding box center [54, 526] width 70 height 26
drag, startPoint x: 103, startPoint y: 142, endPoint x: 162, endPoint y: 158, distance: 61.1
click at [102, 143] on div "Policies" at bounding box center [114, 140] width 190 height 26
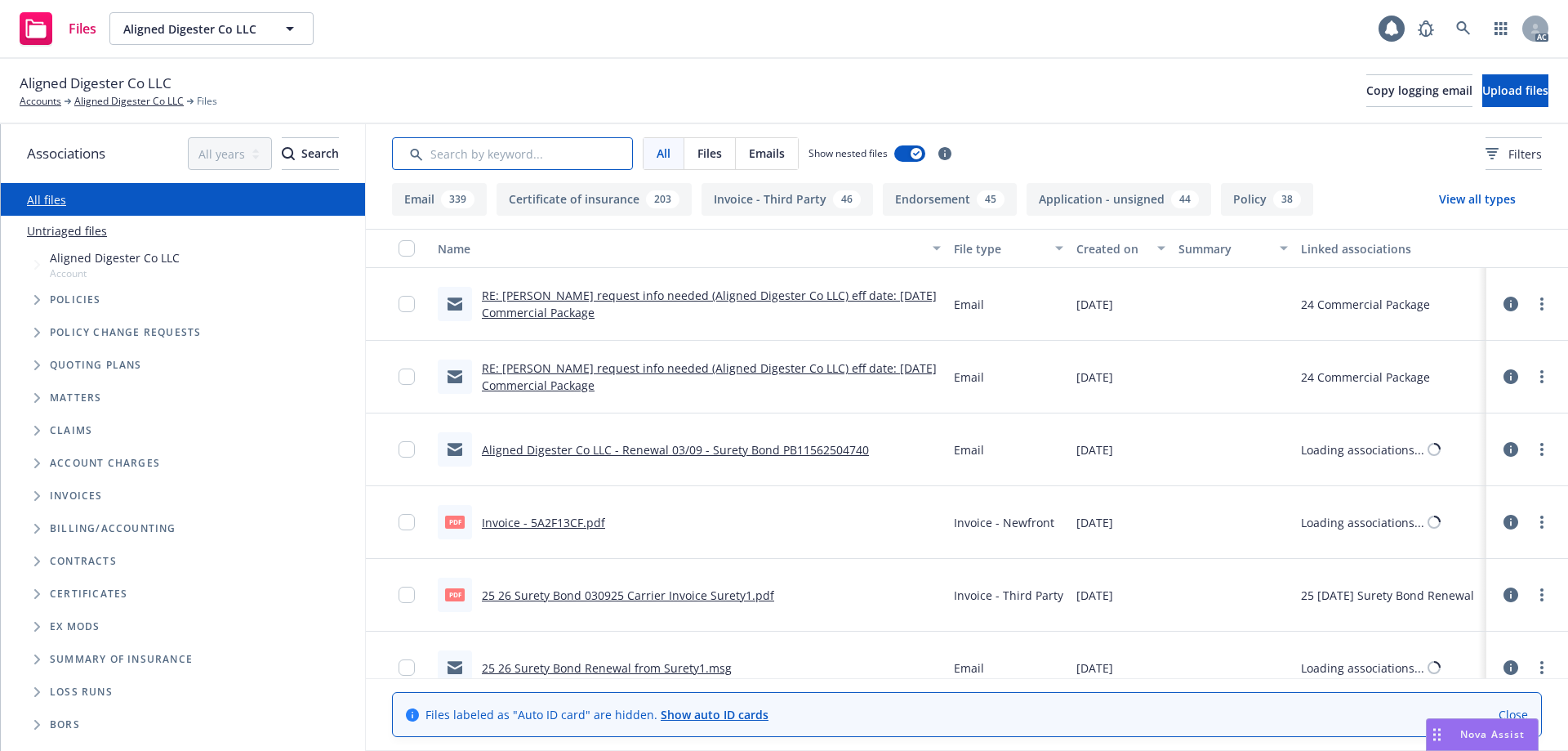
click at [502, 143] on input "Search by keyword..." at bounding box center [512, 154] width 241 height 33
type input "BOR"
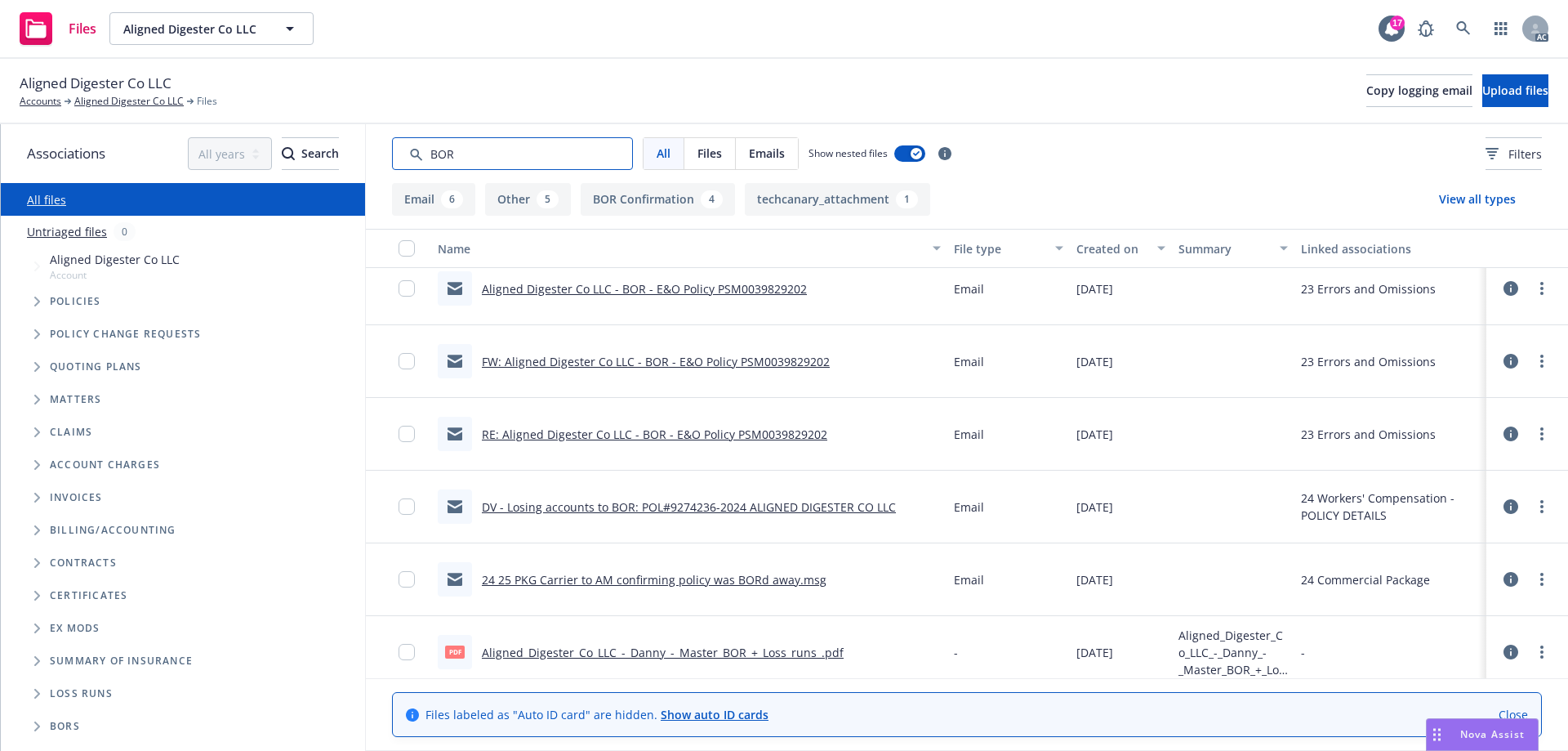
scroll to position [746, 0]
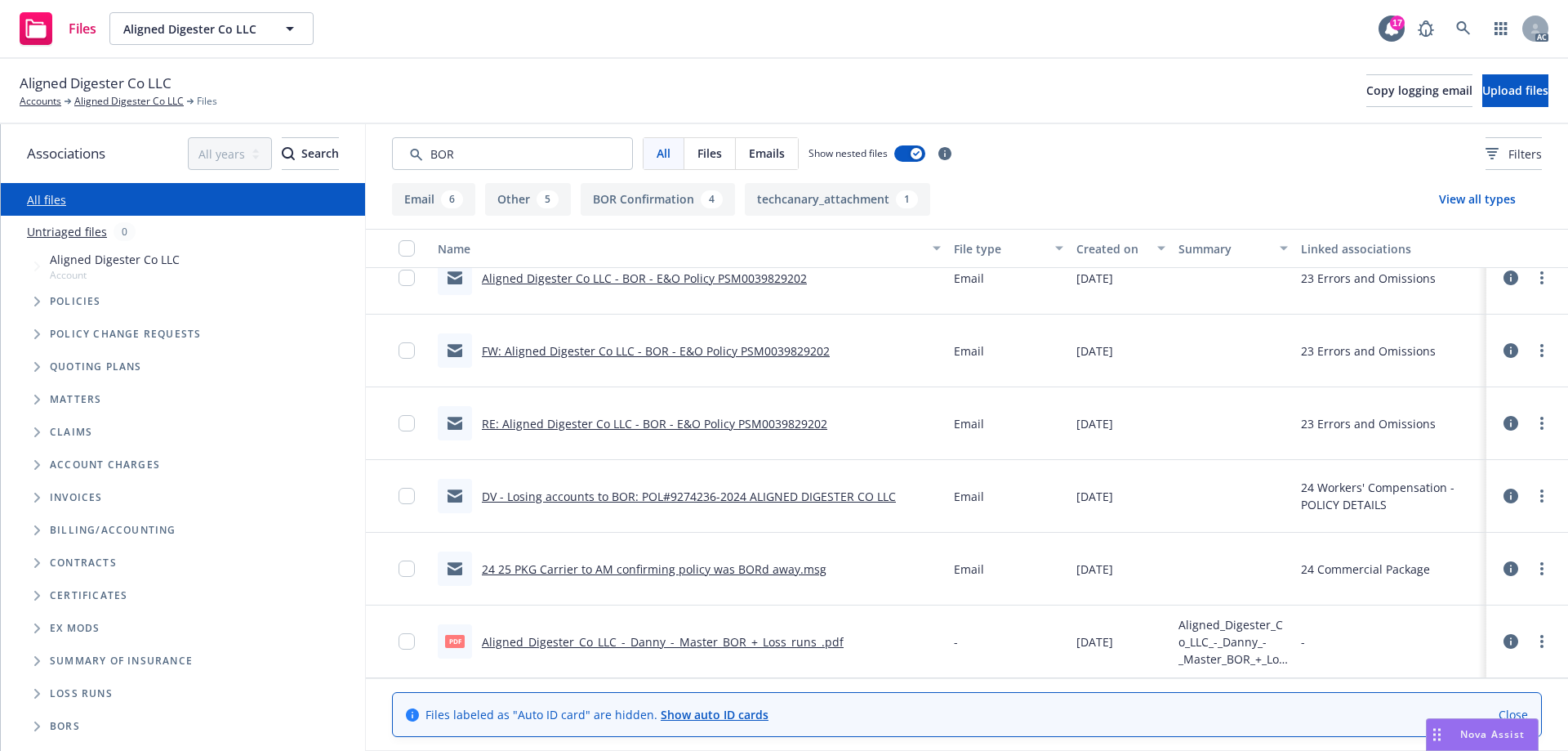
click at [636, 495] on link "DV - Losing accounts to BOR: POL#9274236-2024 ALIGNED DIGESTER CO LLC" at bounding box center [689, 497] width 414 height 15
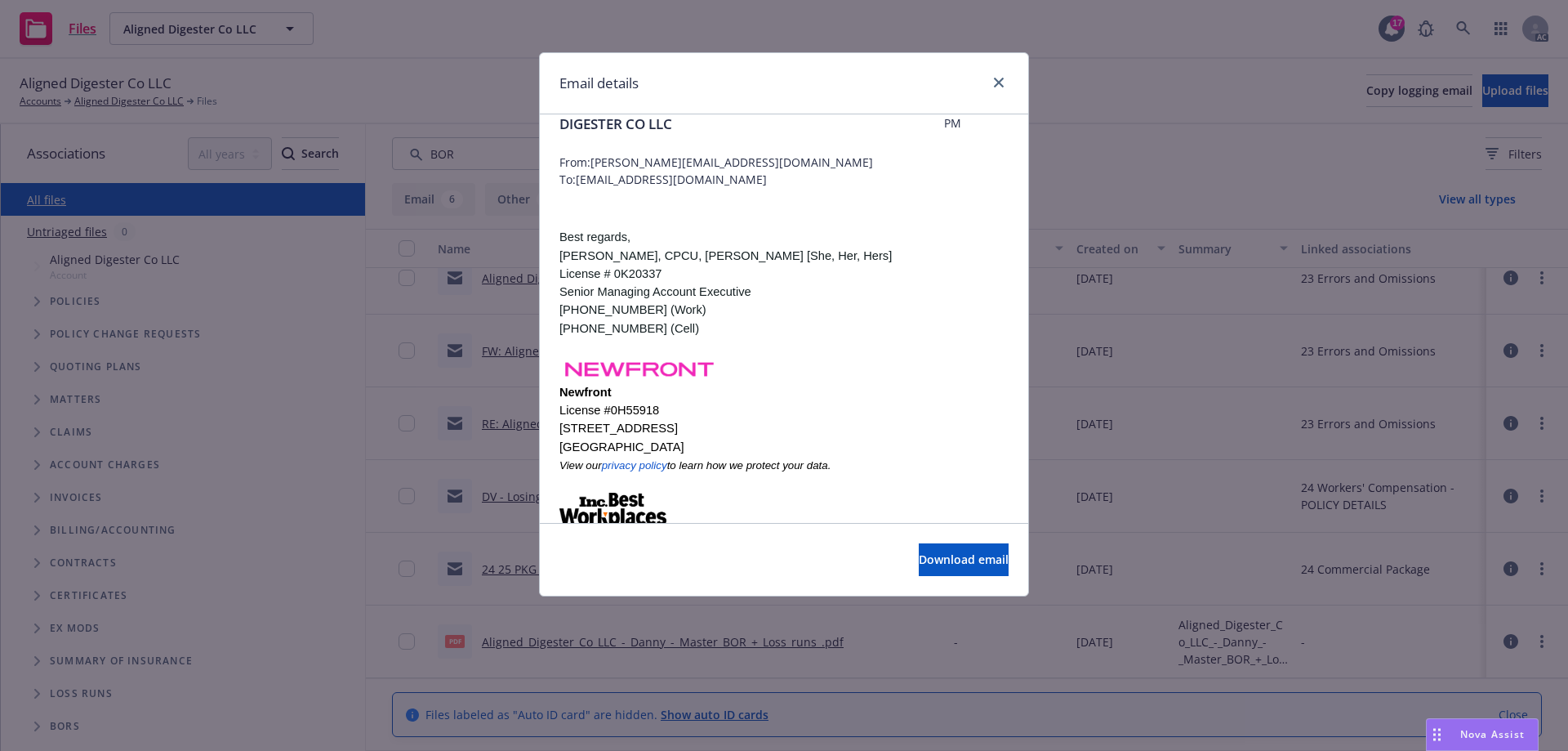
scroll to position [0, 0]
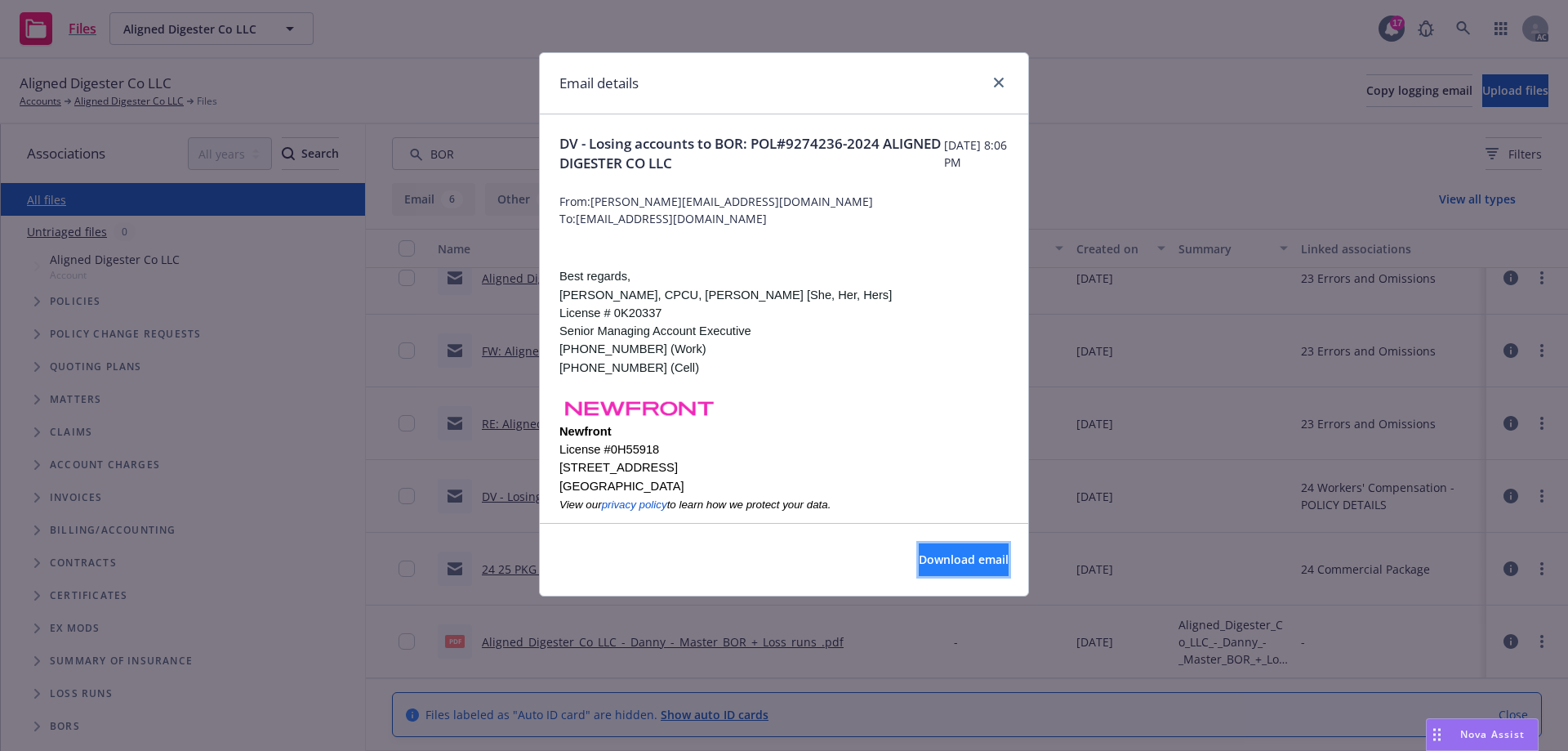
click at [919, 557] on span "Download email" at bounding box center [963, 559] width 90 height 15
